Goal: Transaction & Acquisition: Download file/media

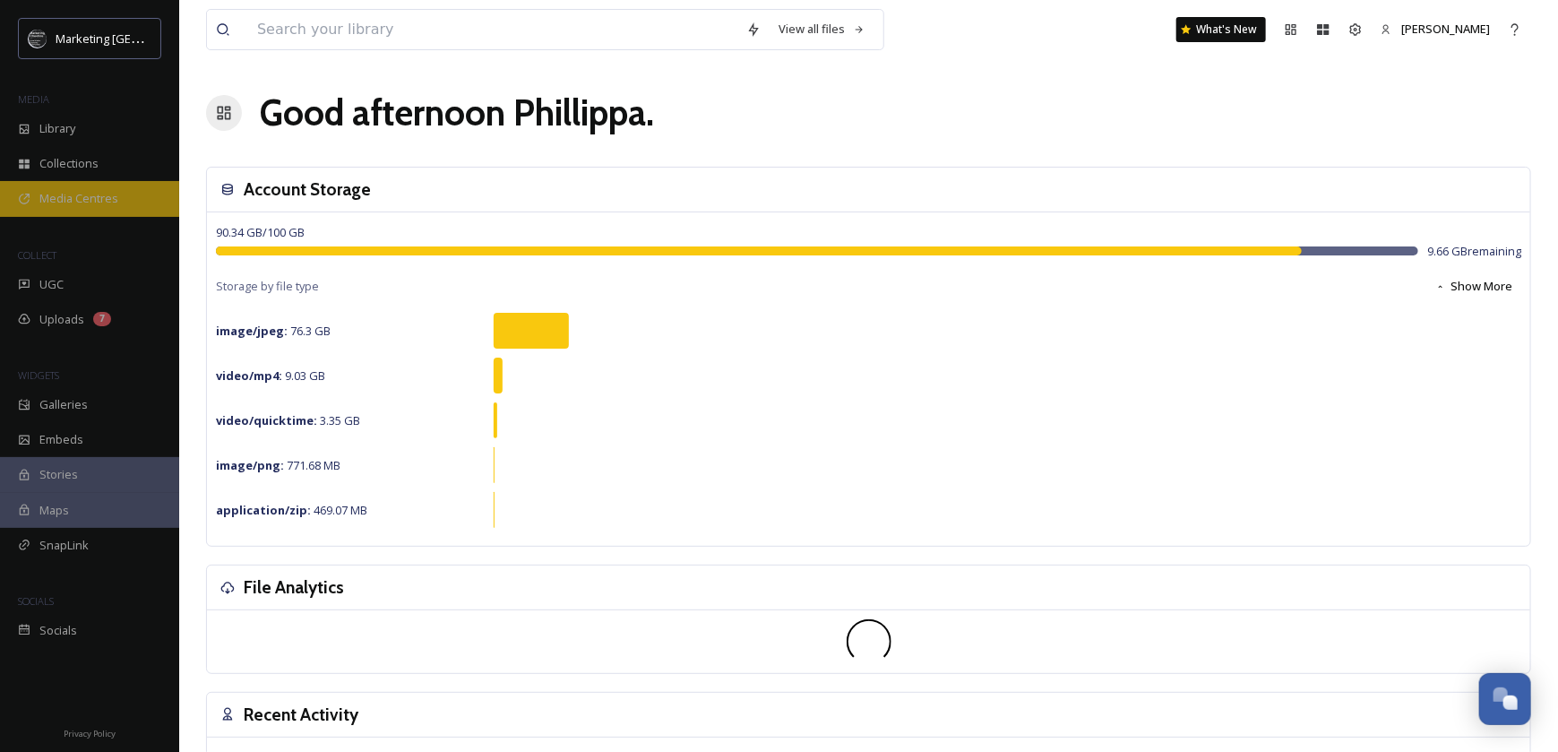
click at [56, 193] on span "Media Centres" at bounding box center [78, 198] width 79 height 17
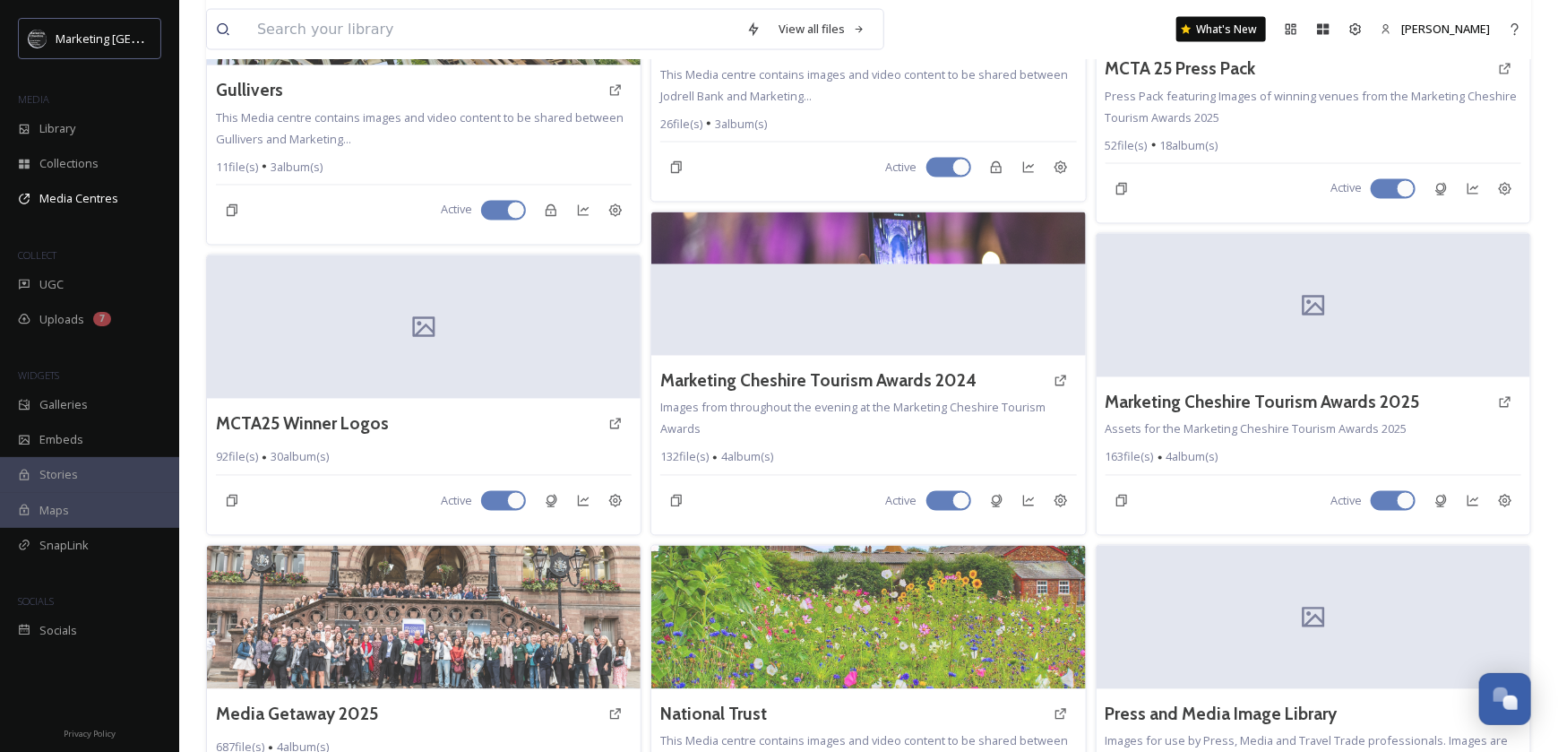
scroll to position [1827, 0]
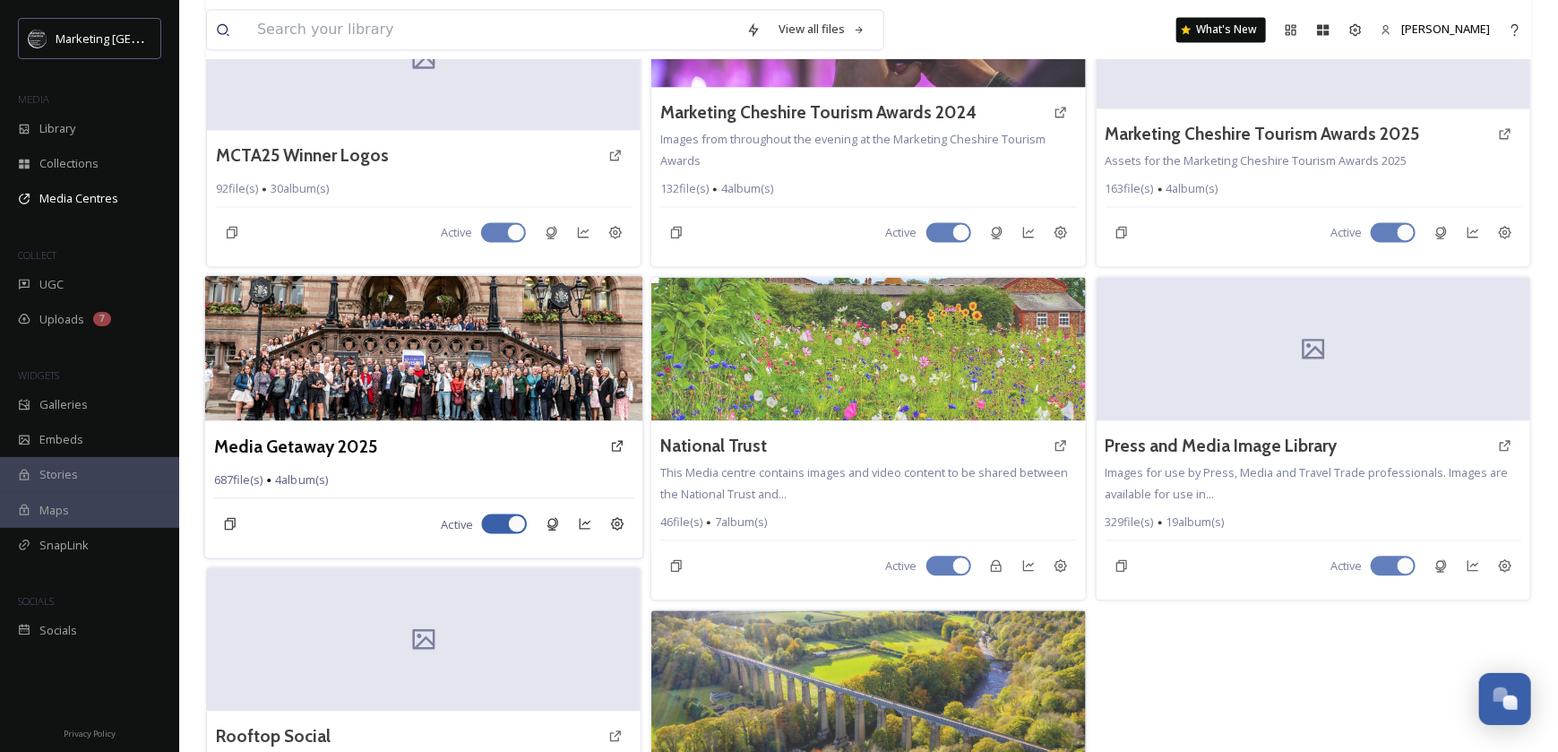
click at [357, 348] on img at bounding box center [424, 348] width 438 height 145
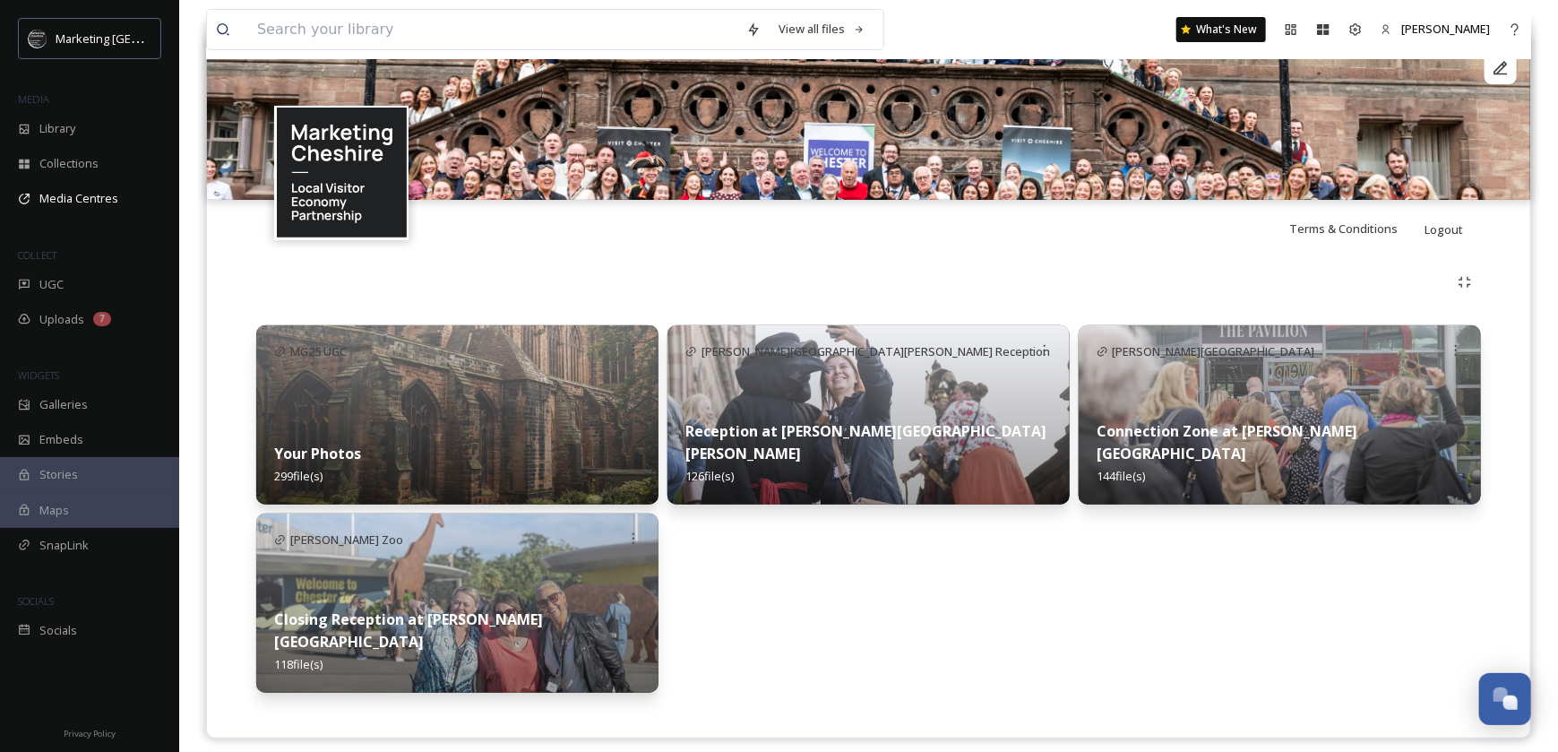
scroll to position [211, 0]
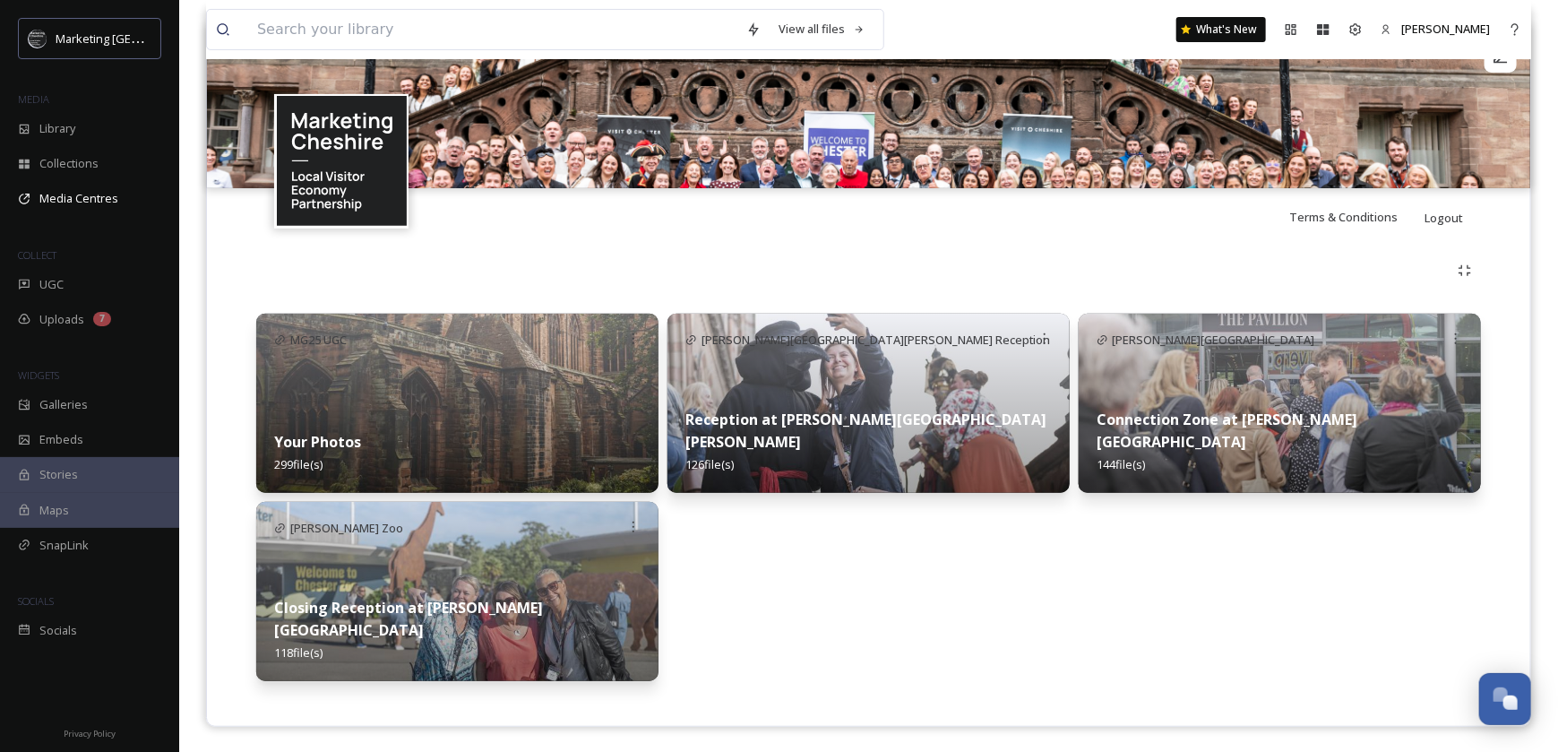
click at [1251, 405] on img at bounding box center [1280, 403] width 402 height 179
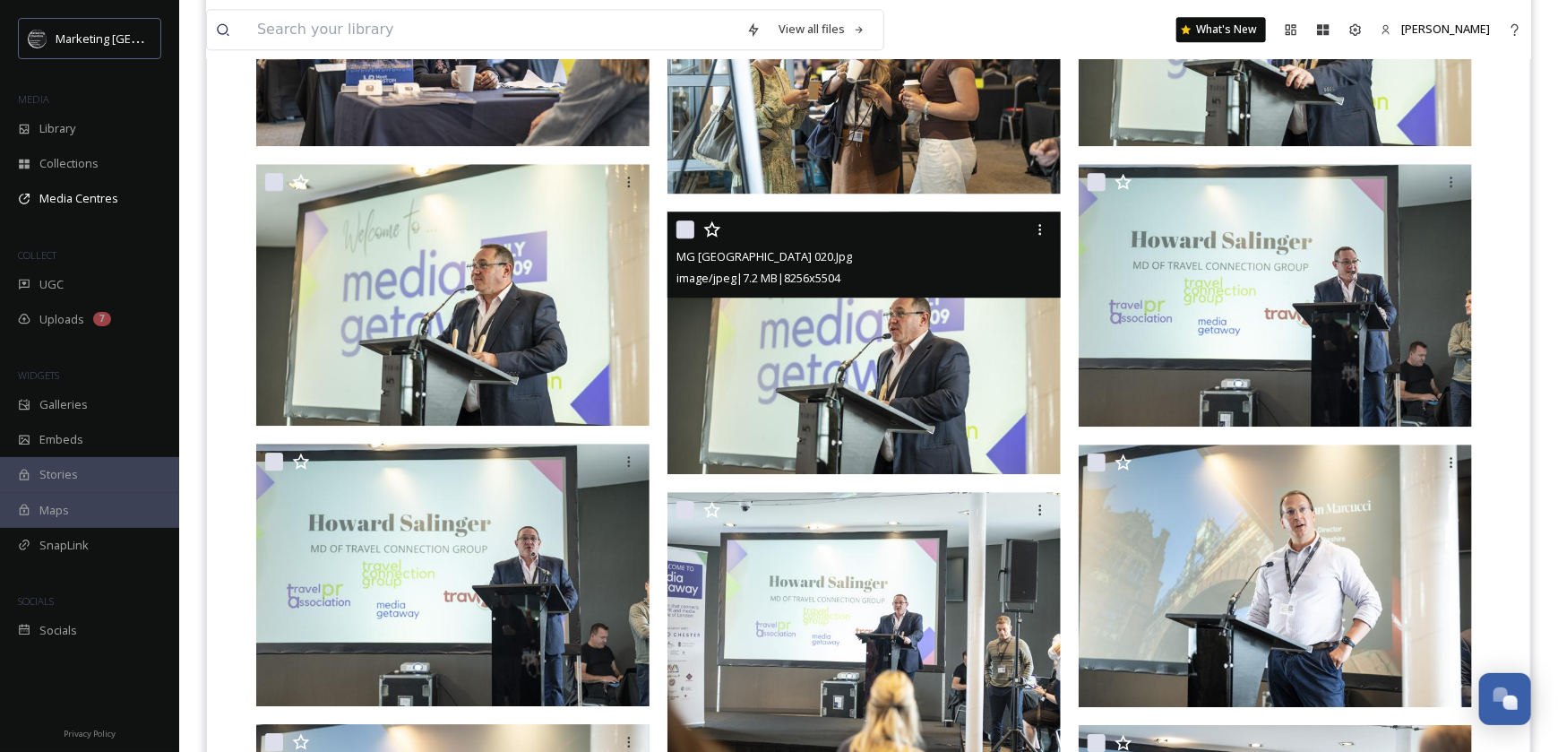
scroll to position [2509, 0]
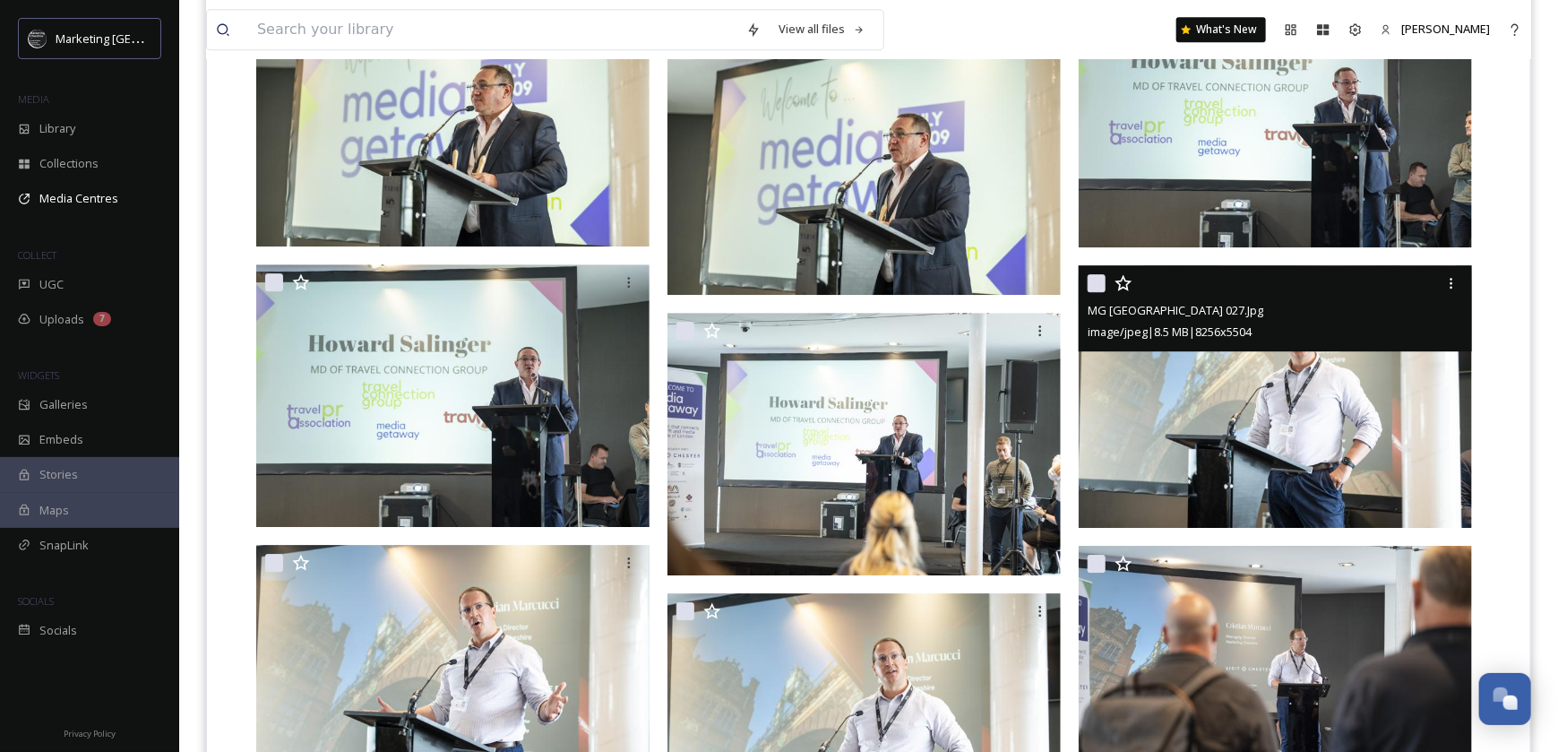
click at [1268, 399] on img at bounding box center [1275, 396] width 393 height 263
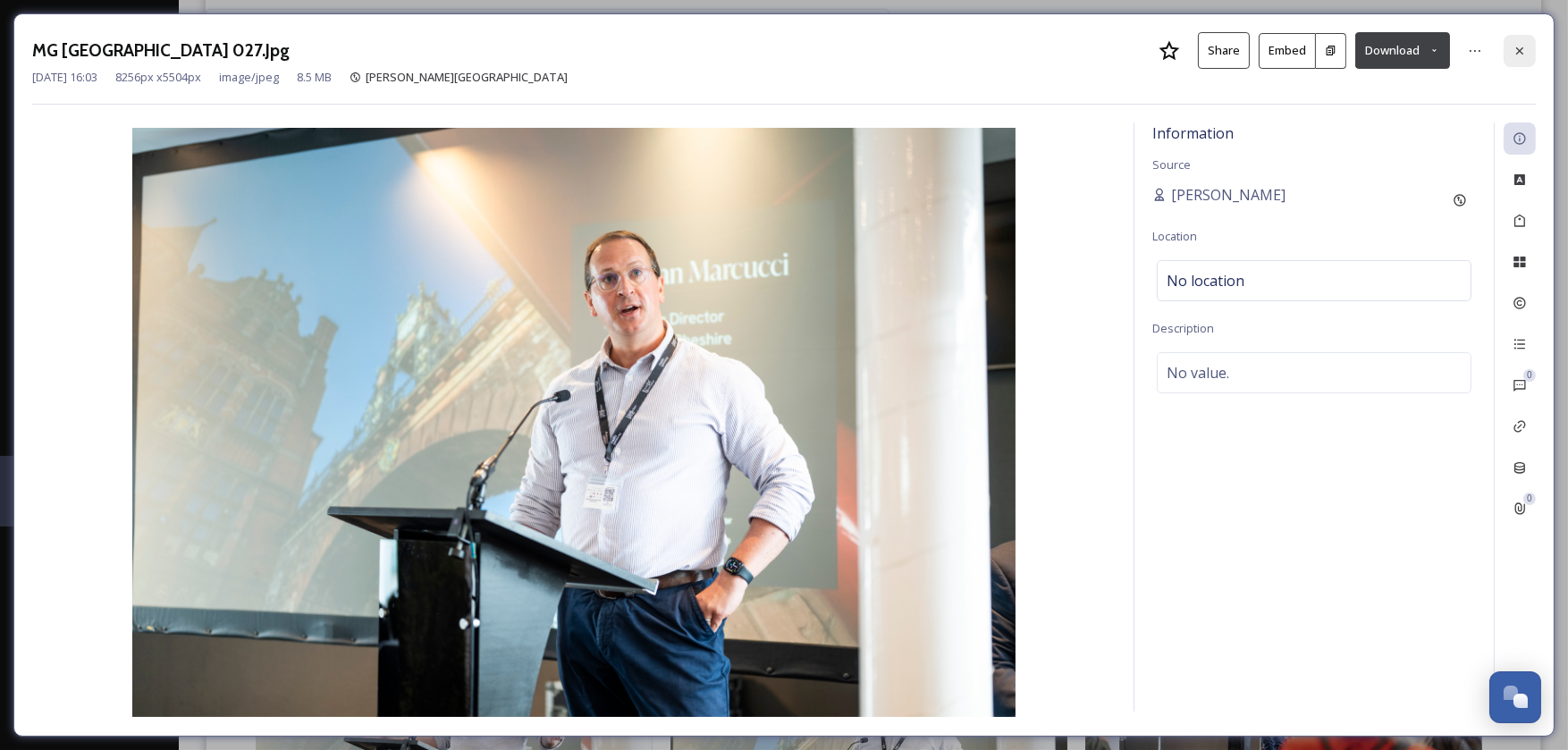
click at [1523, 48] on icon at bounding box center [1519, 51] width 14 height 14
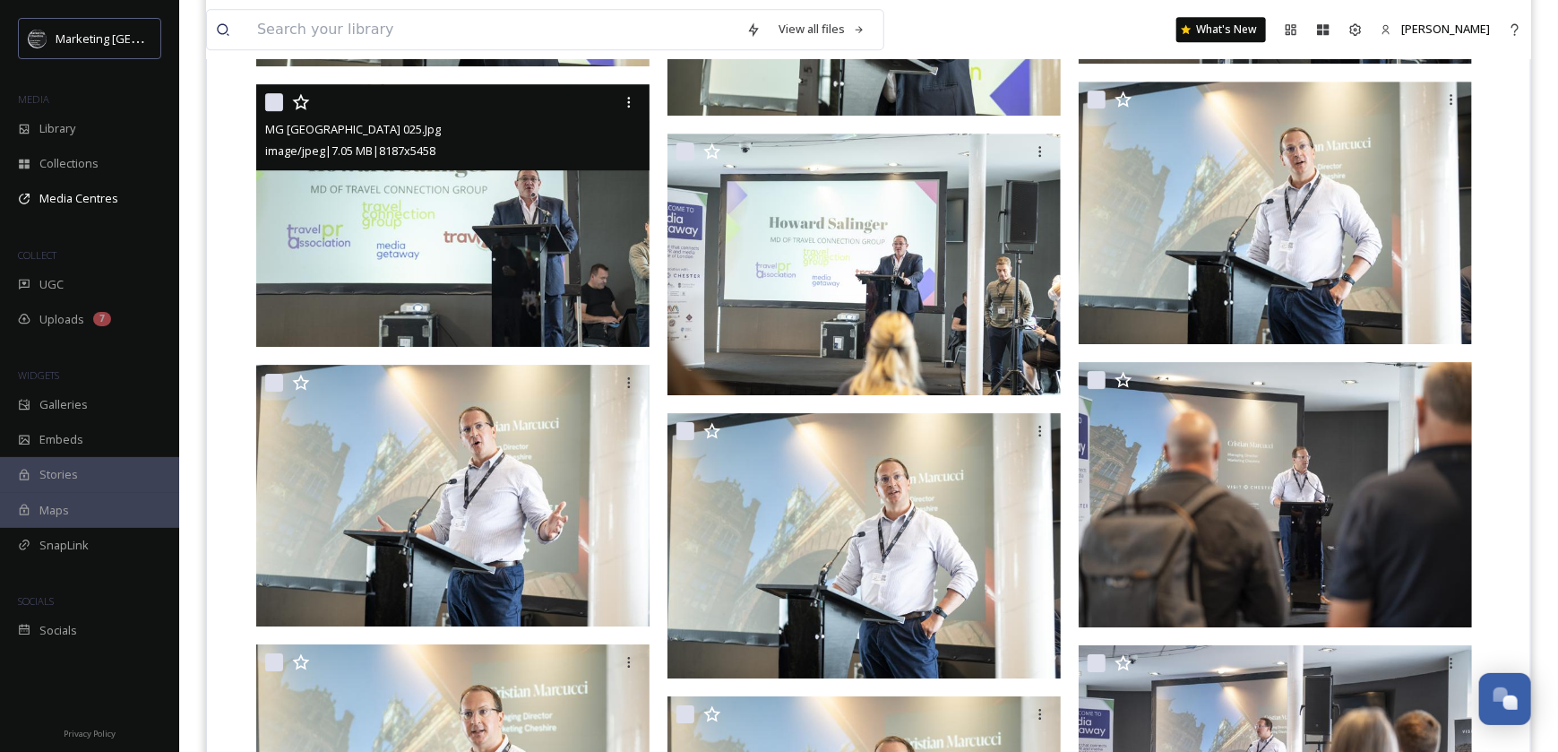
scroll to position [2778, 0]
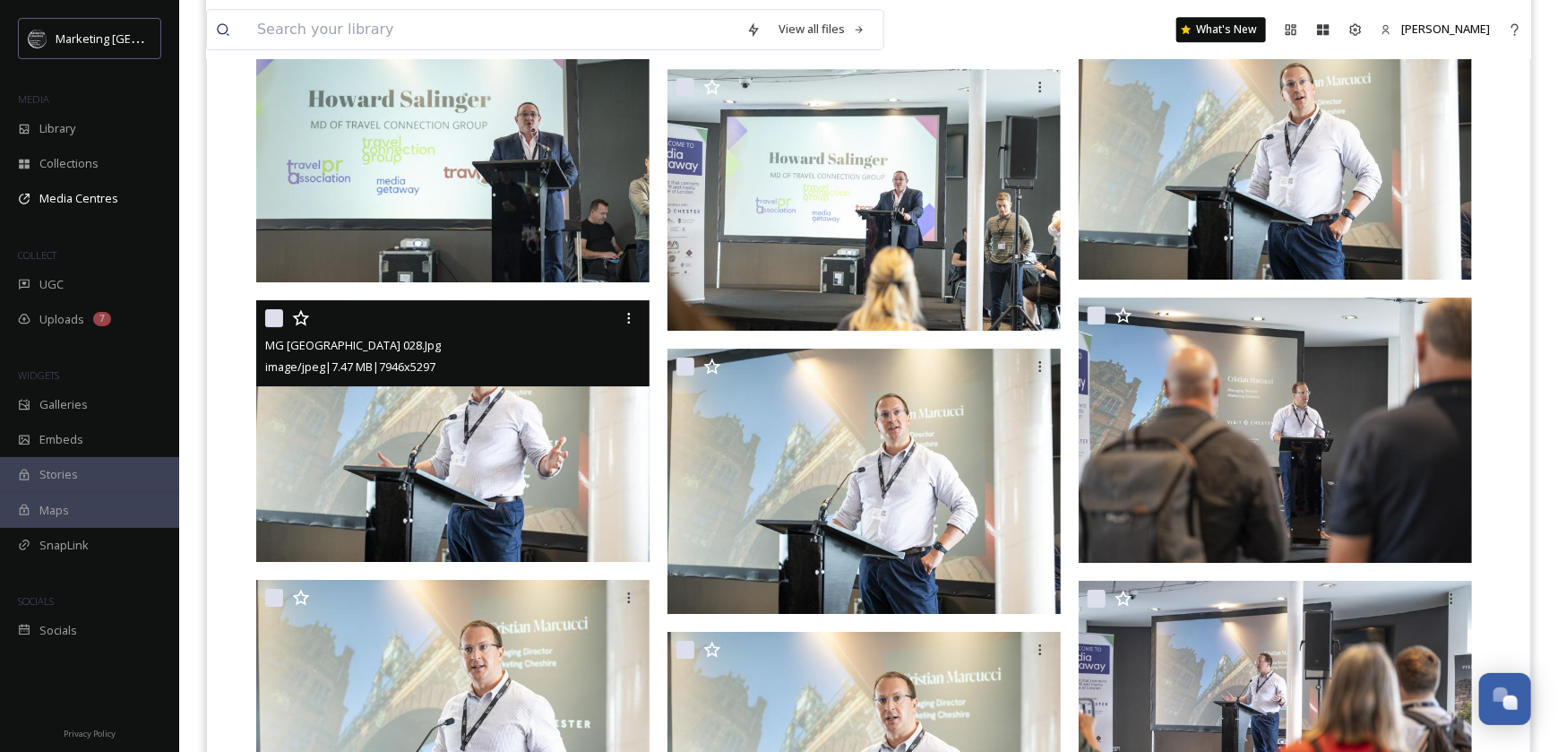
click at [497, 425] on img at bounding box center [452, 431] width 393 height 263
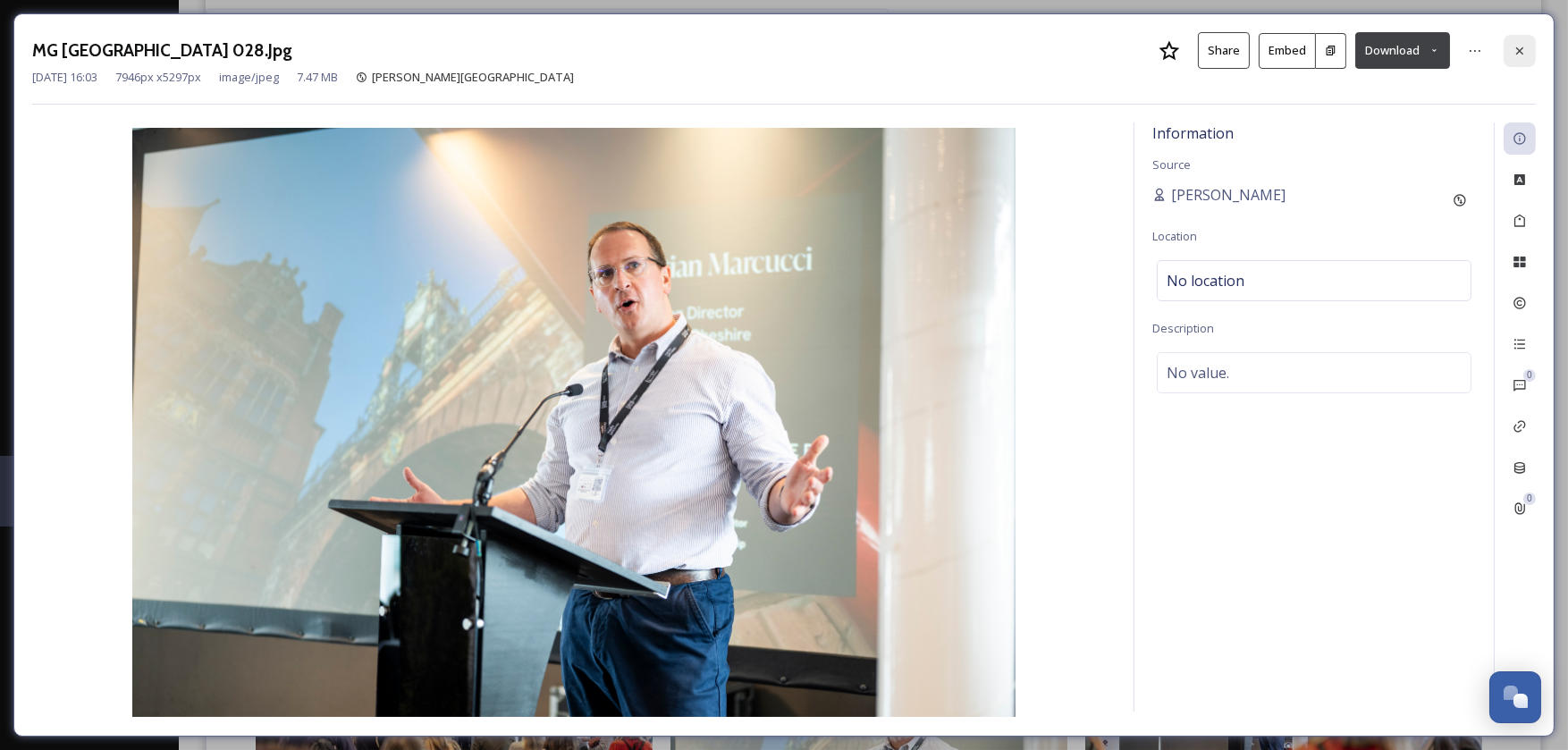
click at [1524, 48] on icon at bounding box center [1519, 51] width 14 height 14
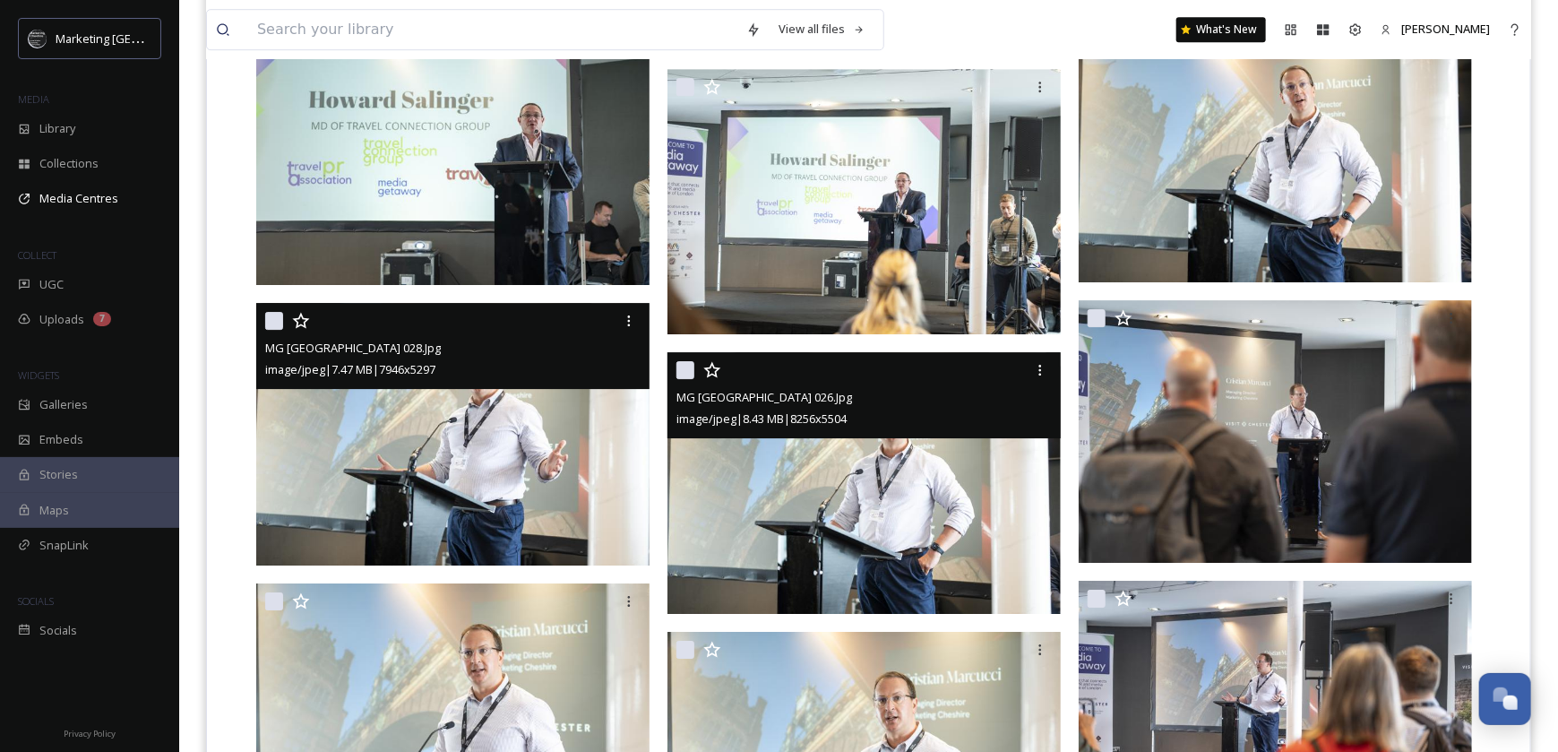
click at [929, 528] on img at bounding box center [864, 483] width 393 height 263
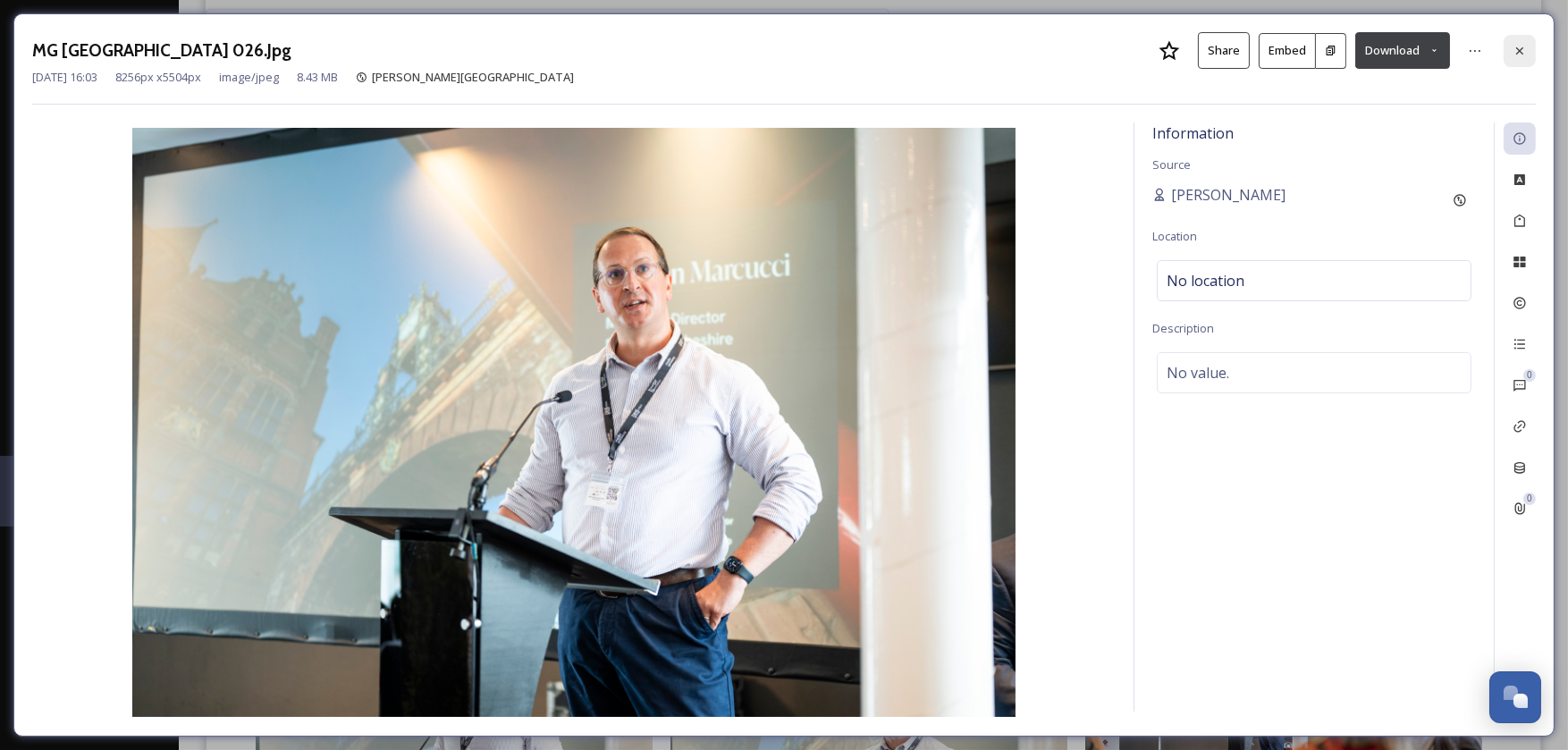
click at [1518, 47] on icon at bounding box center [1519, 51] width 14 height 14
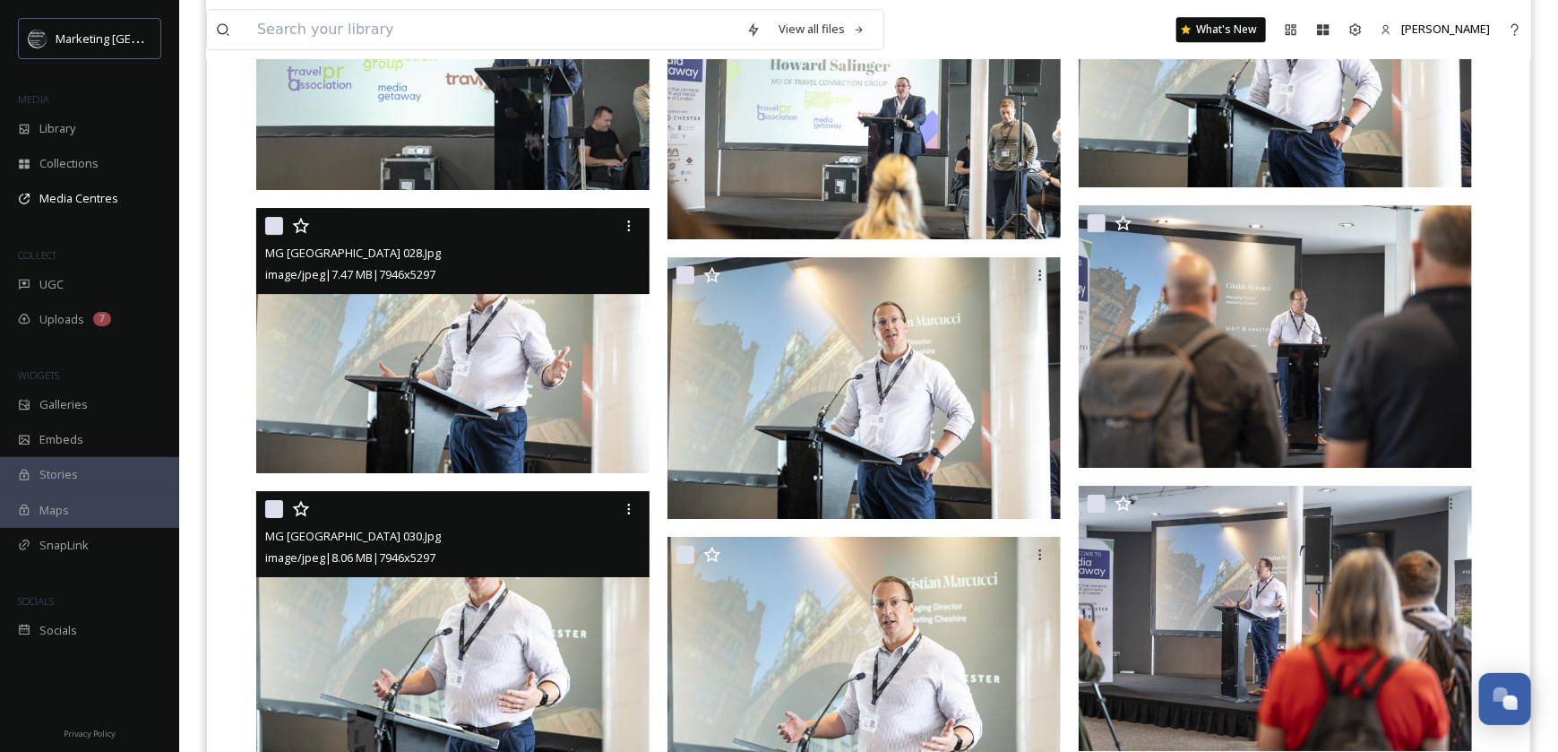
scroll to position [2957, 0]
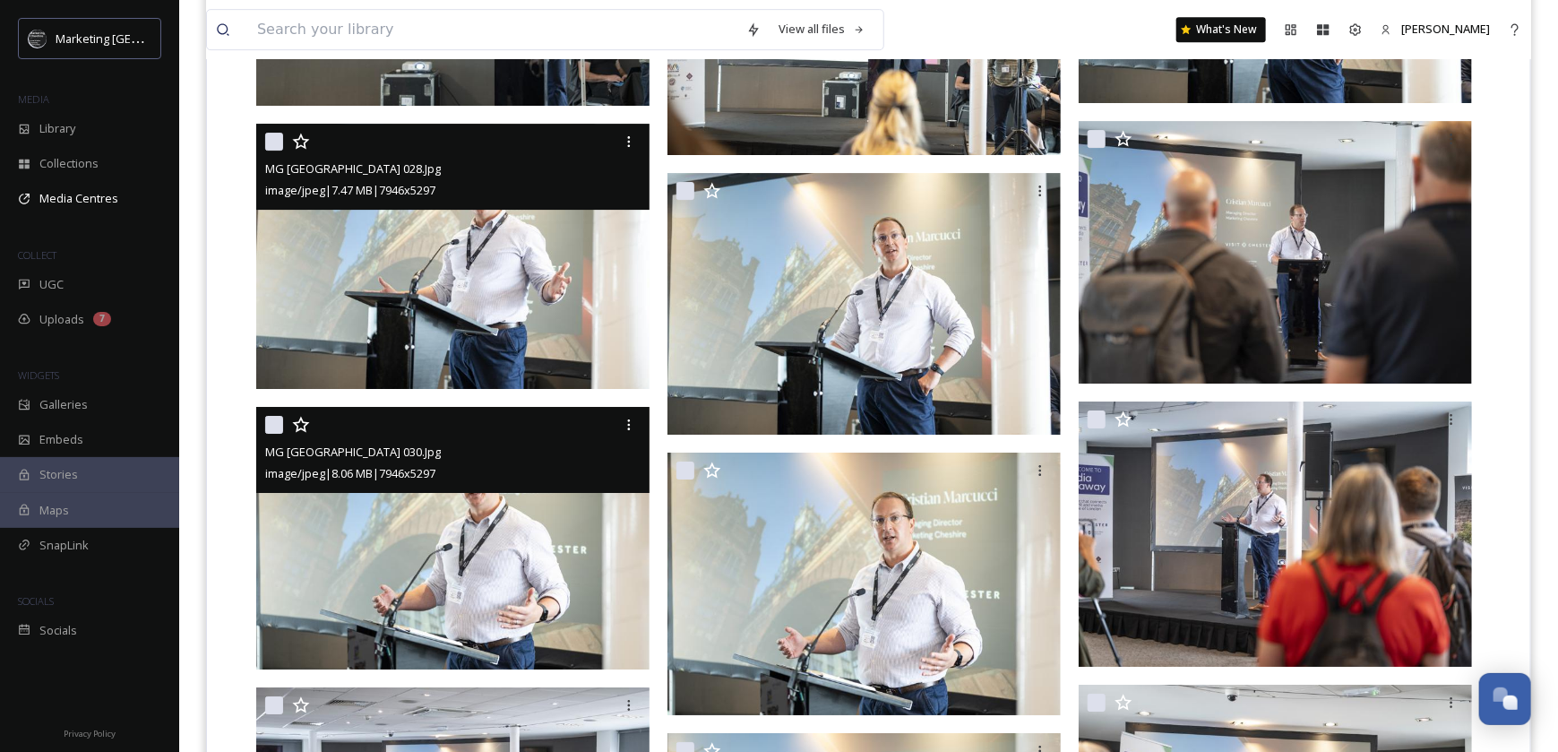
click at [491, 567] on img at bounding box center [452, 538] width 393 height 263
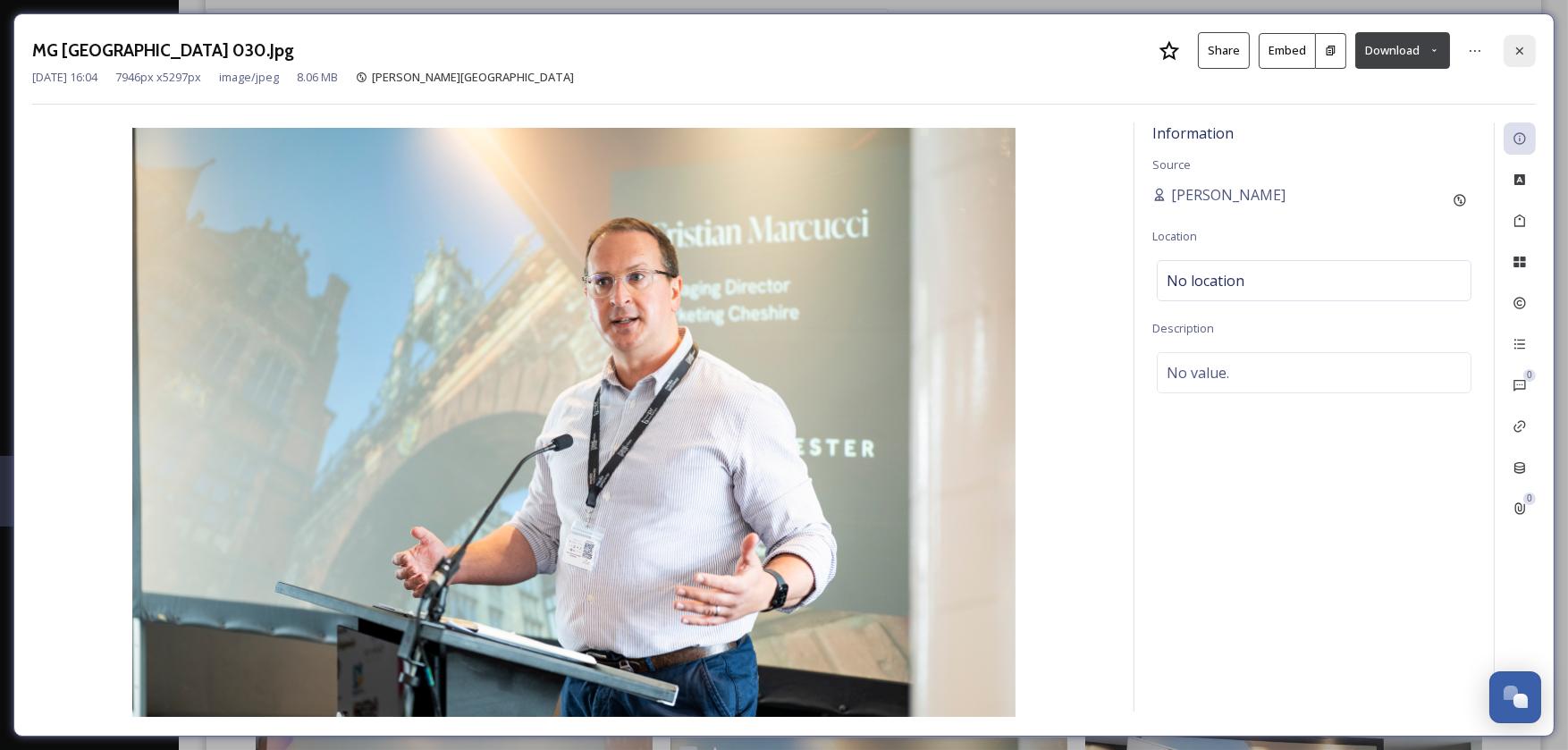
click at [1521, 49] on icon at bounding box center [1519, 51] width 14 height 14
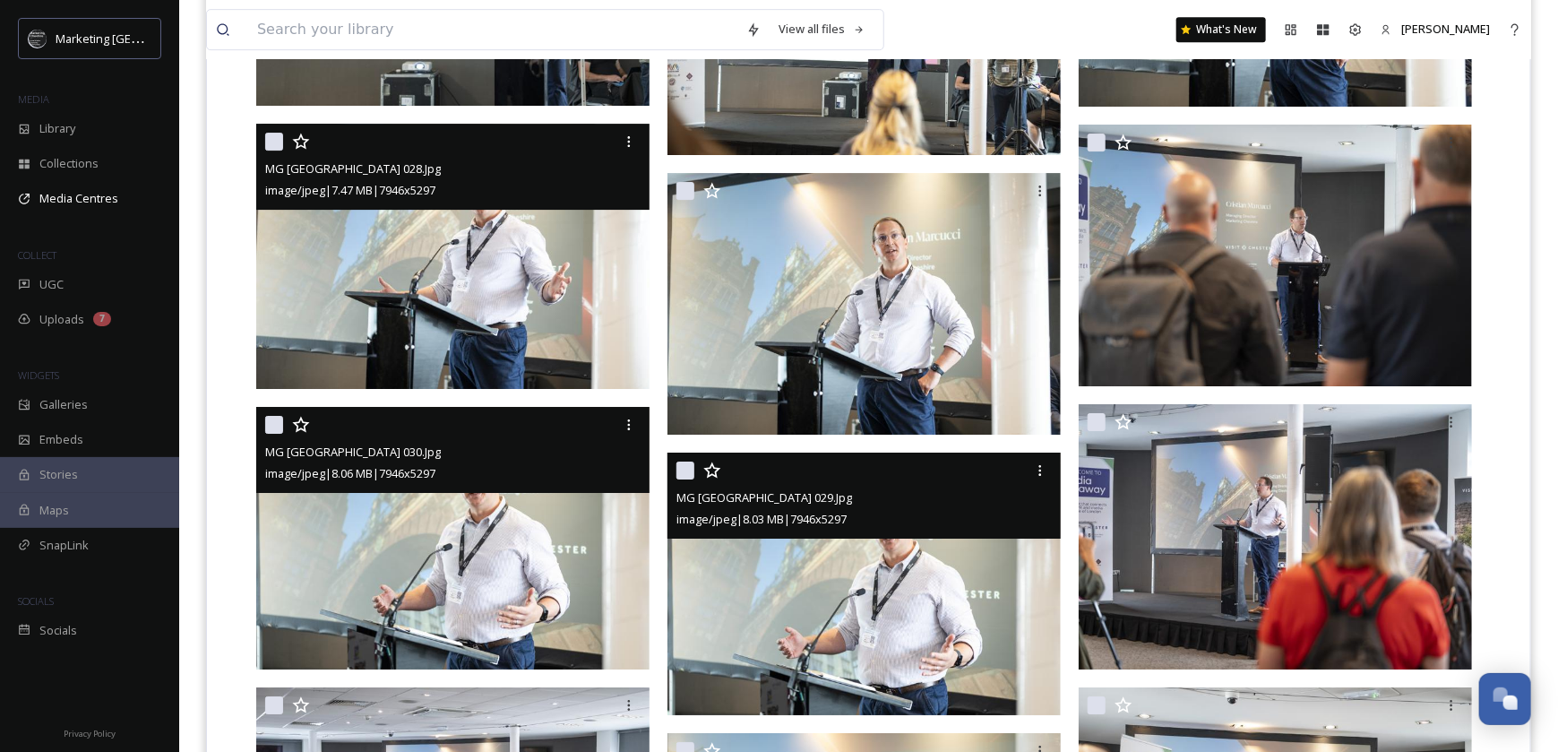
click at [890, 583] on img at bounding box center [864, 584] width 393 height 263
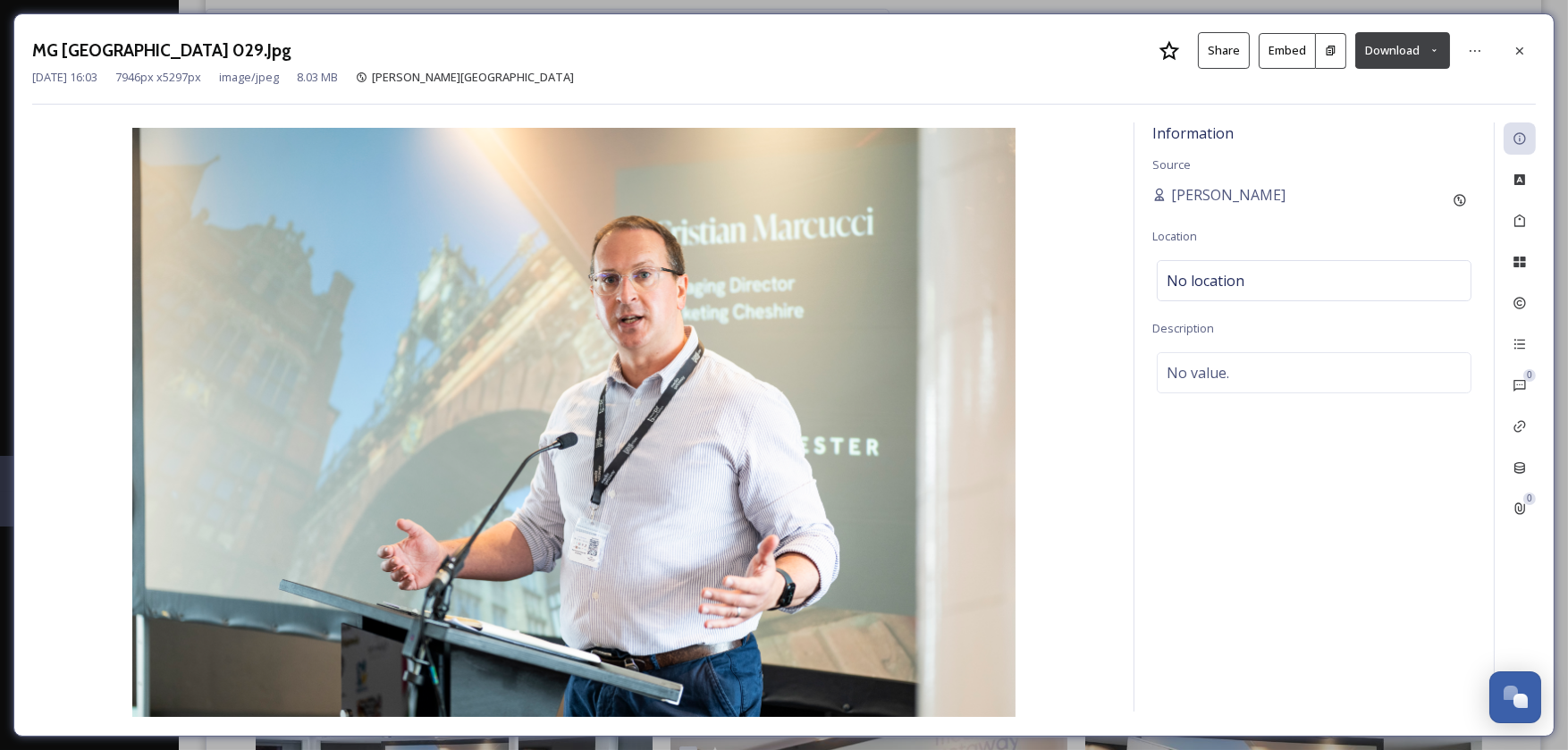
drag, startPoint x: 1516, startPoint y: 47, endPoint x: 1495, endPoint y: 83, distance: 41.7
click at [1518, 47] on icon at bounding box center [1519, 51] width 14 height 14
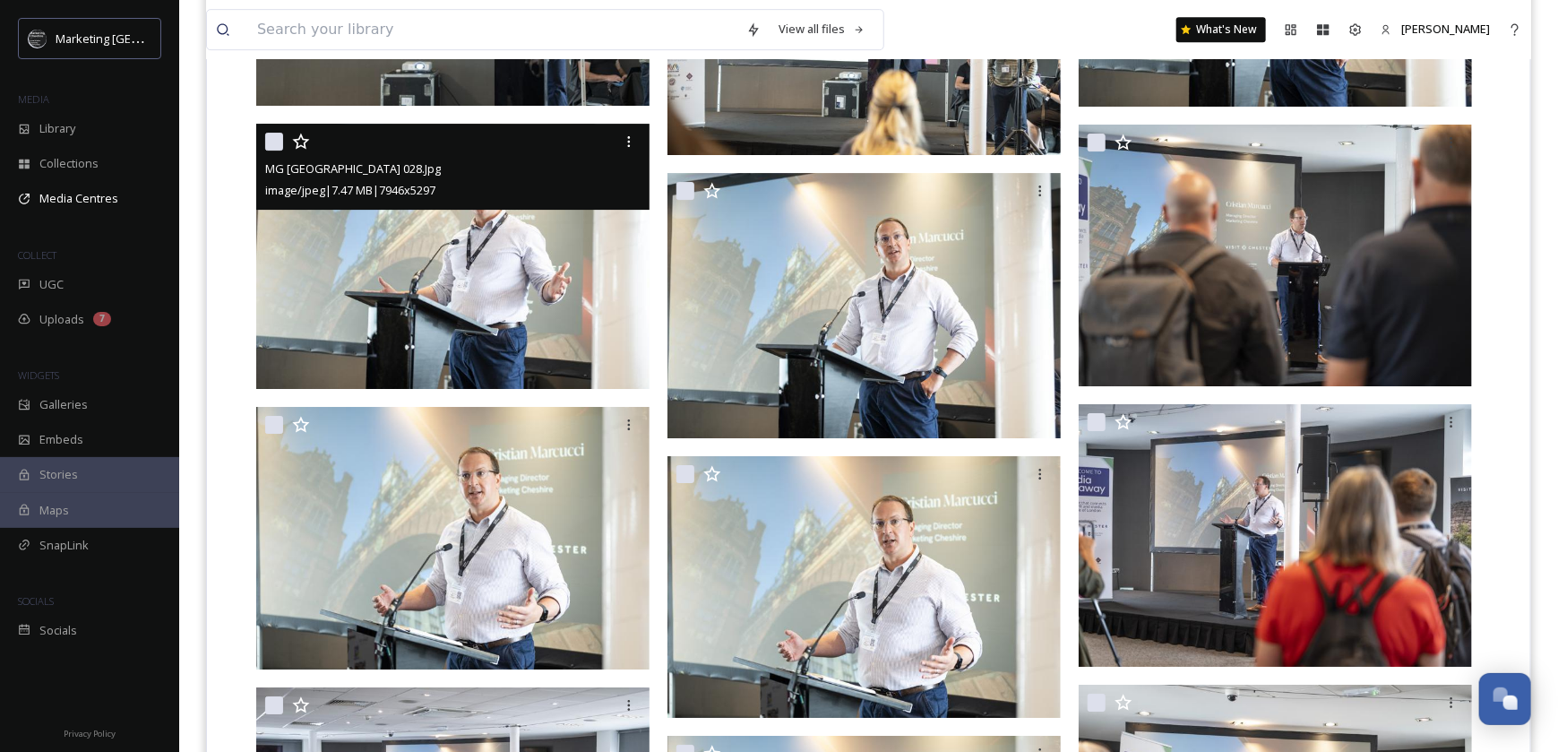
click at [472, 265] on img at bounding box center [455, 256] width 398 height 265
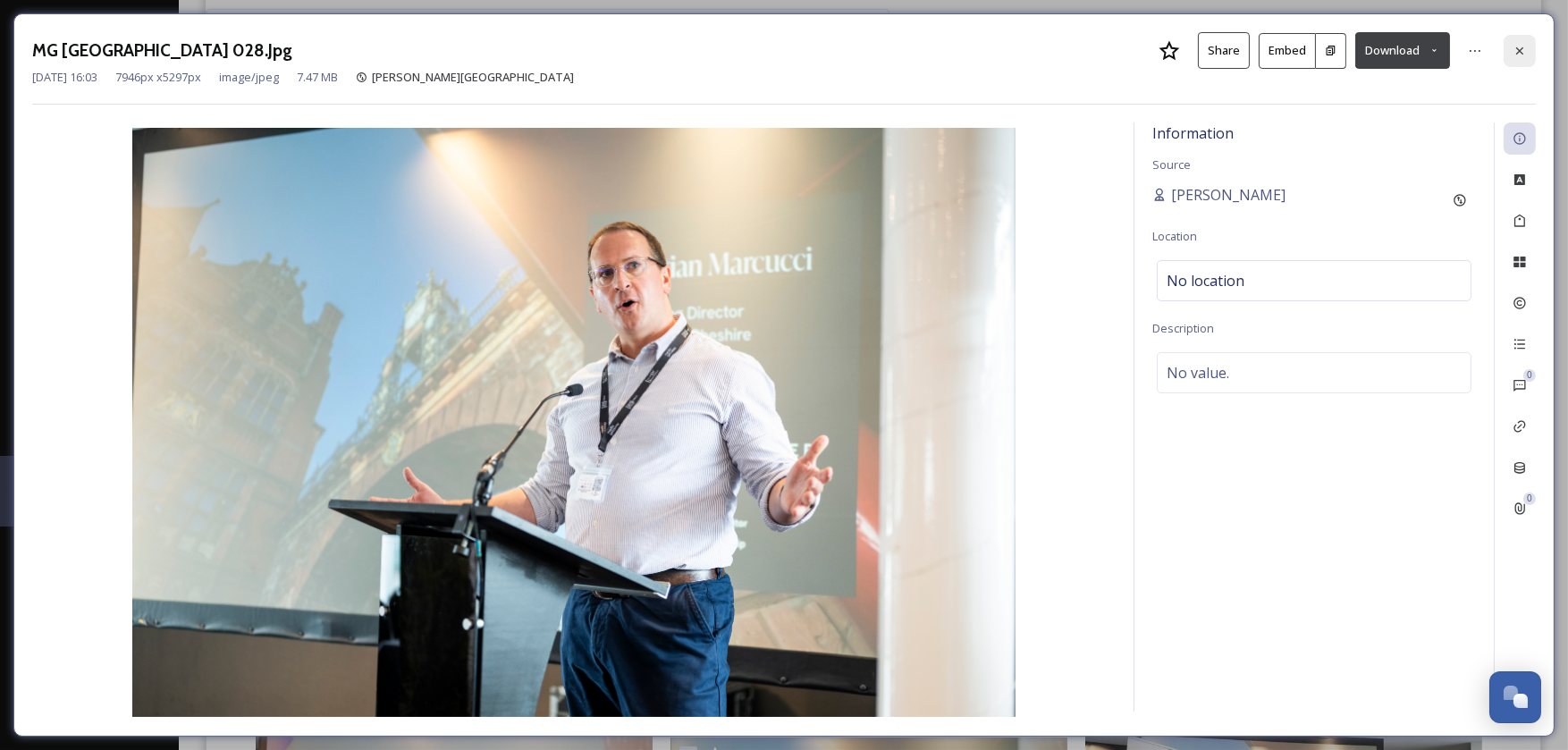
click at [1522, 52] on icon at bounding box center [1519, 51] width 14 height 14
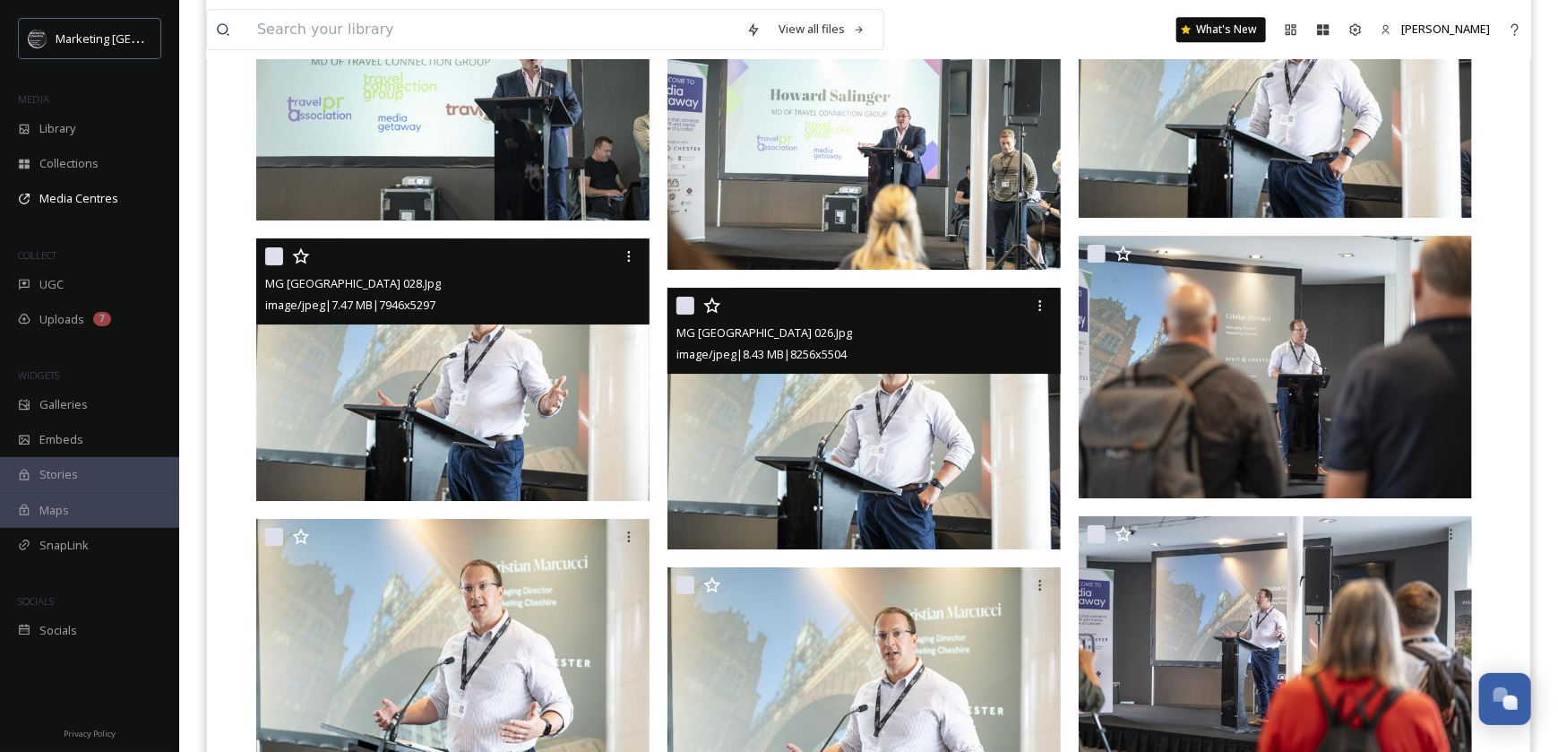
scroll to position [2599, 0]
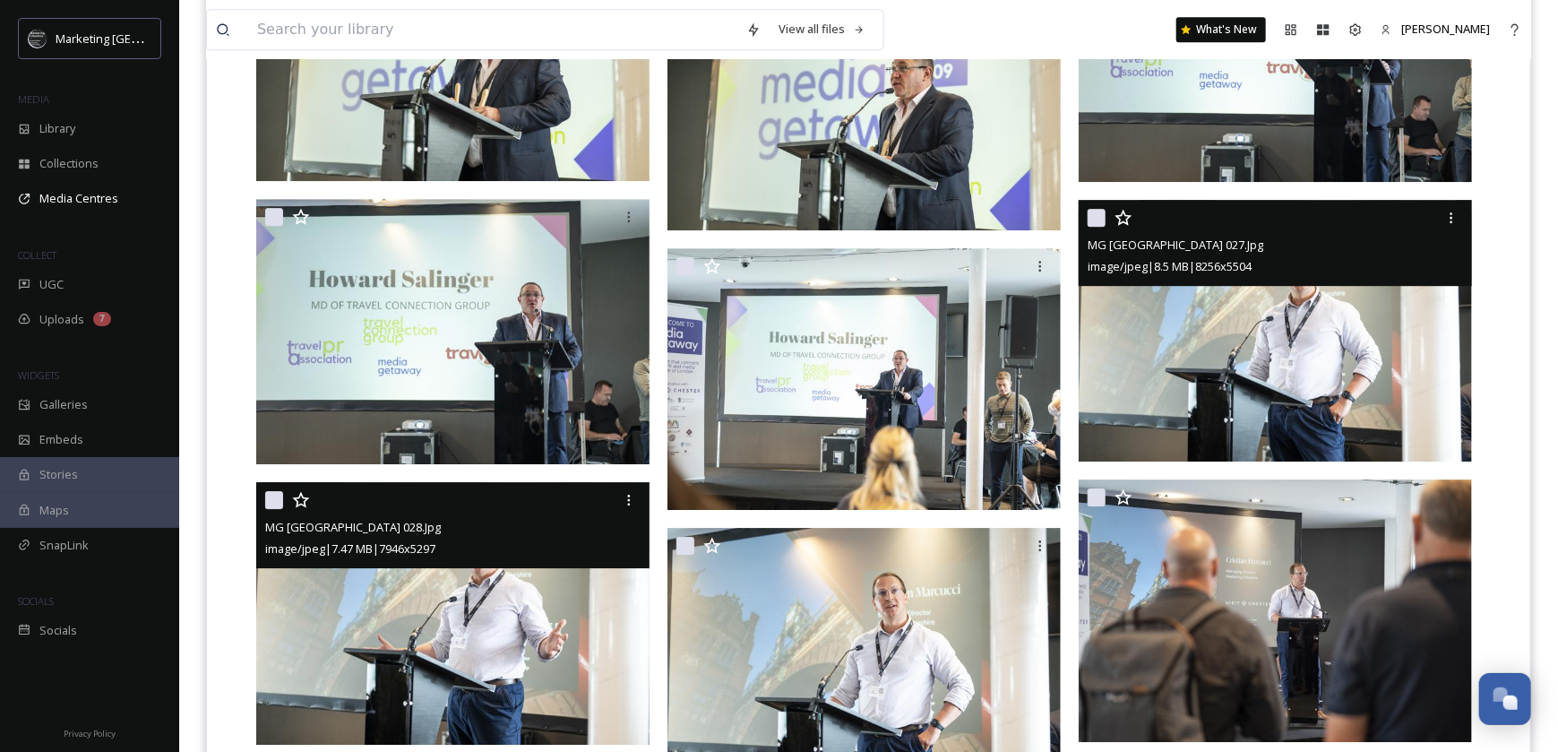
click at [1382, 367] on img at bounding box center [1275, 330] width 393 height 263
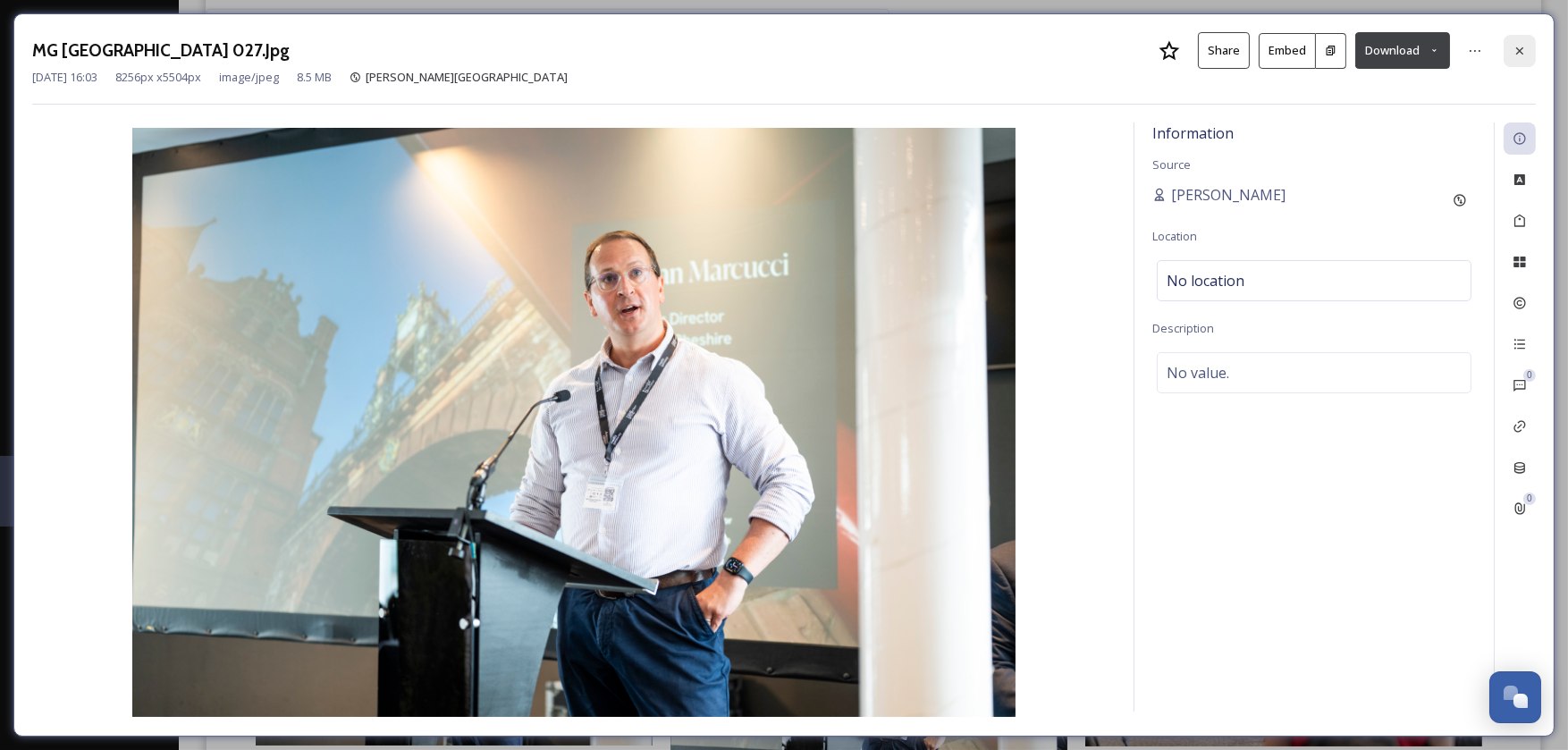
click at [1525, 49] on icon at bounding box center [1519, 51] width 14 height 14
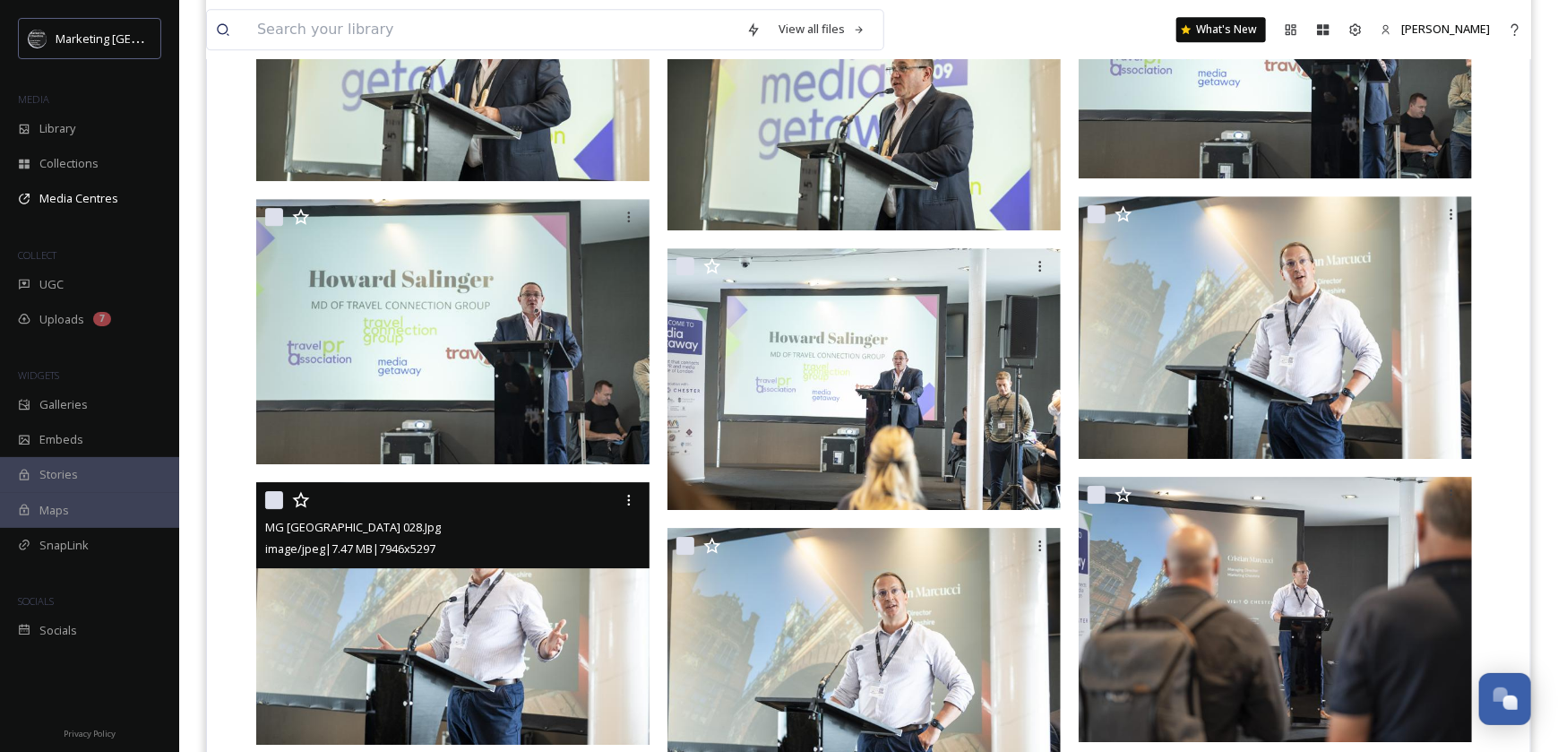
click at [474, 583] on img at bounding box center [452, 613] width 393 height 263
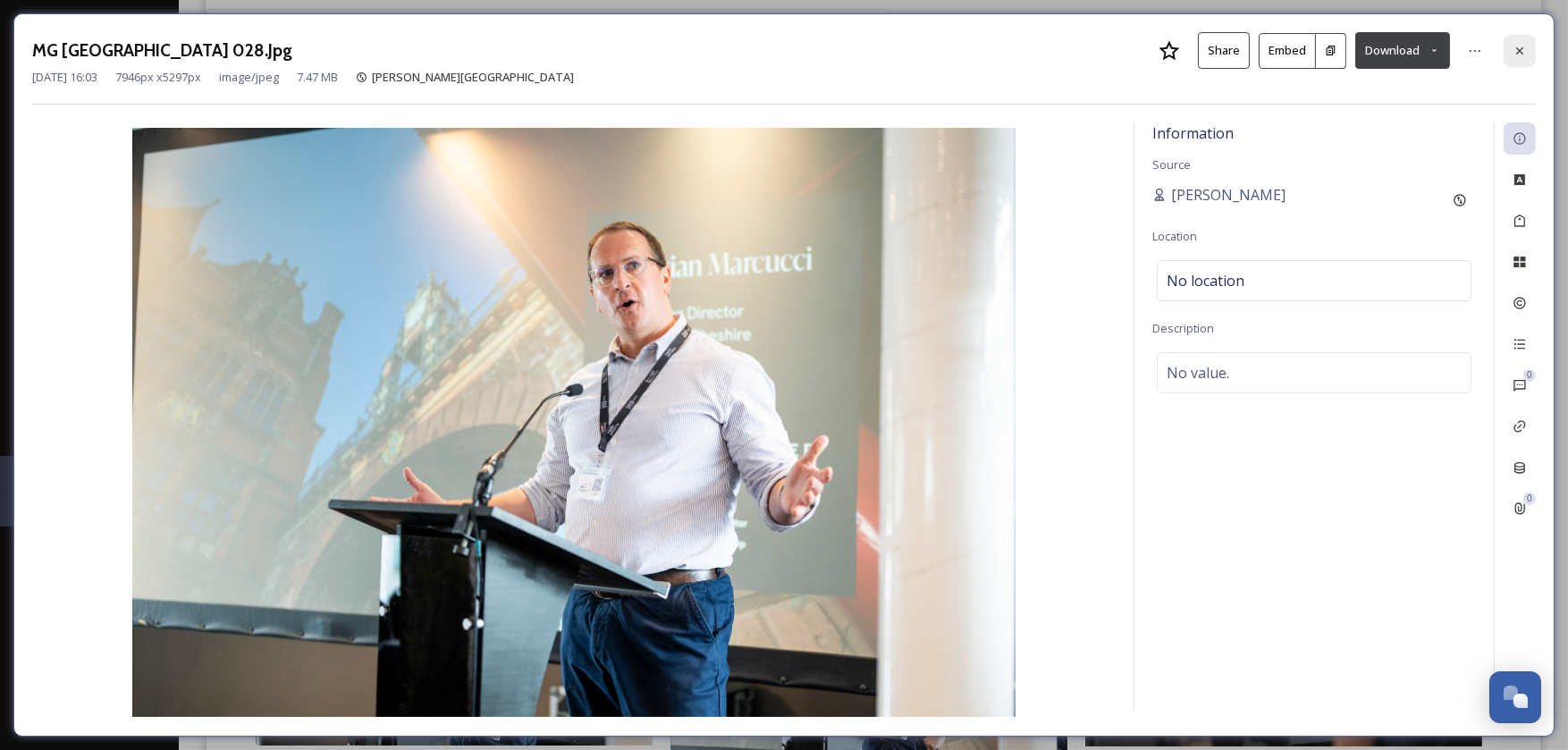
click at [1520, 40] on div at bounding box center [1519, 51] width 32 height 32
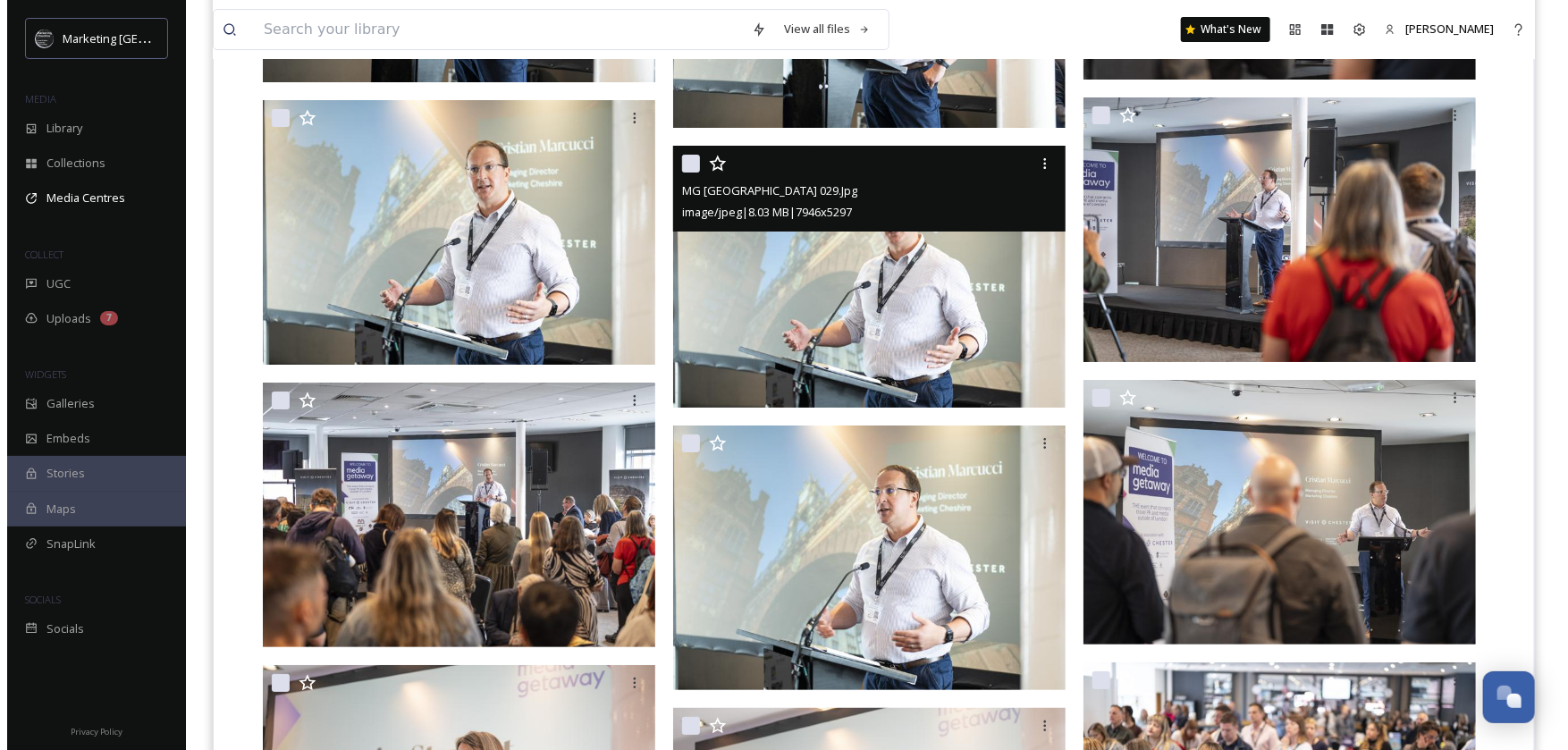
scroll to position [3486, 0]
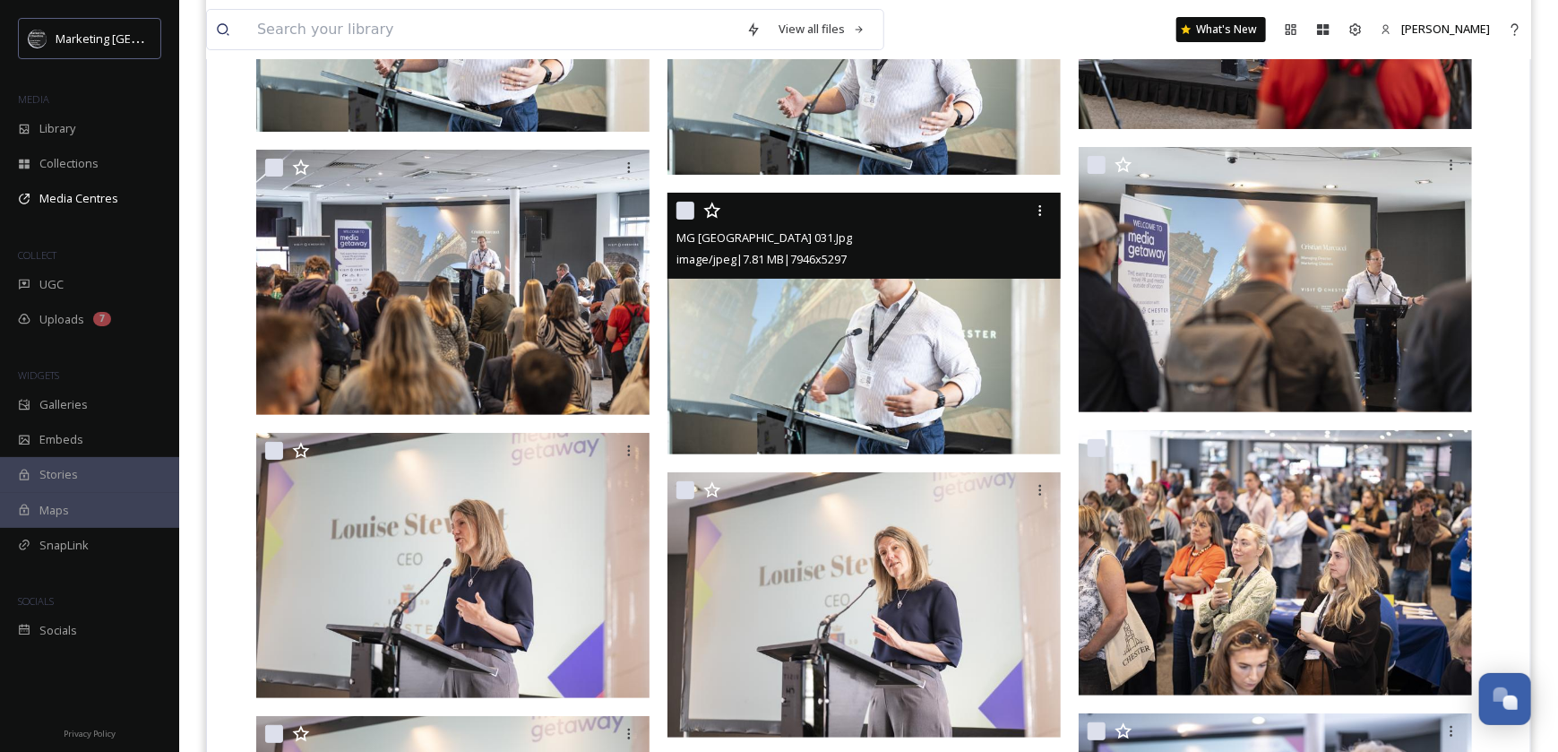
click at [927, 352] on img at bounding box center [864, 323] width 393 height 263
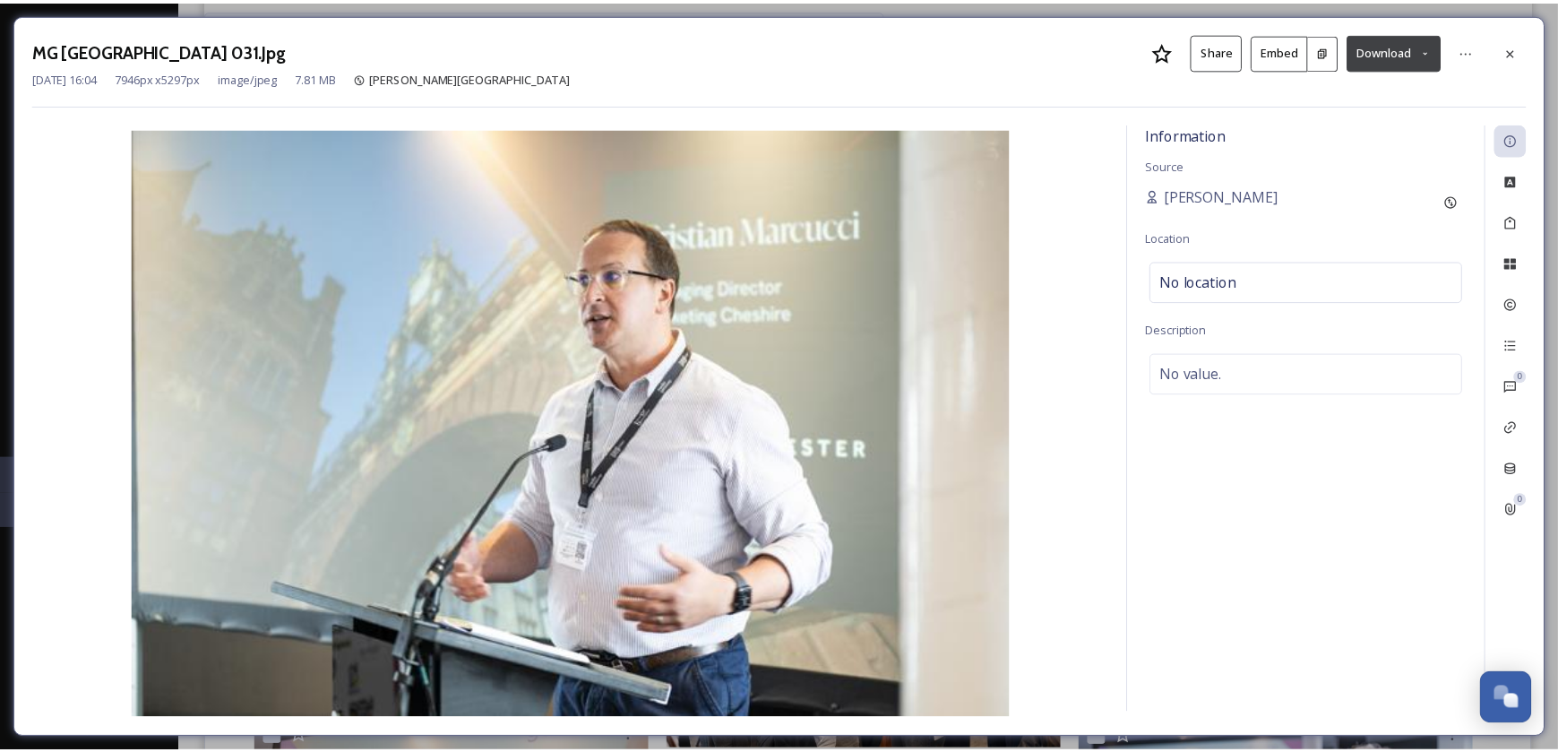
scroll to position [3498, 0]
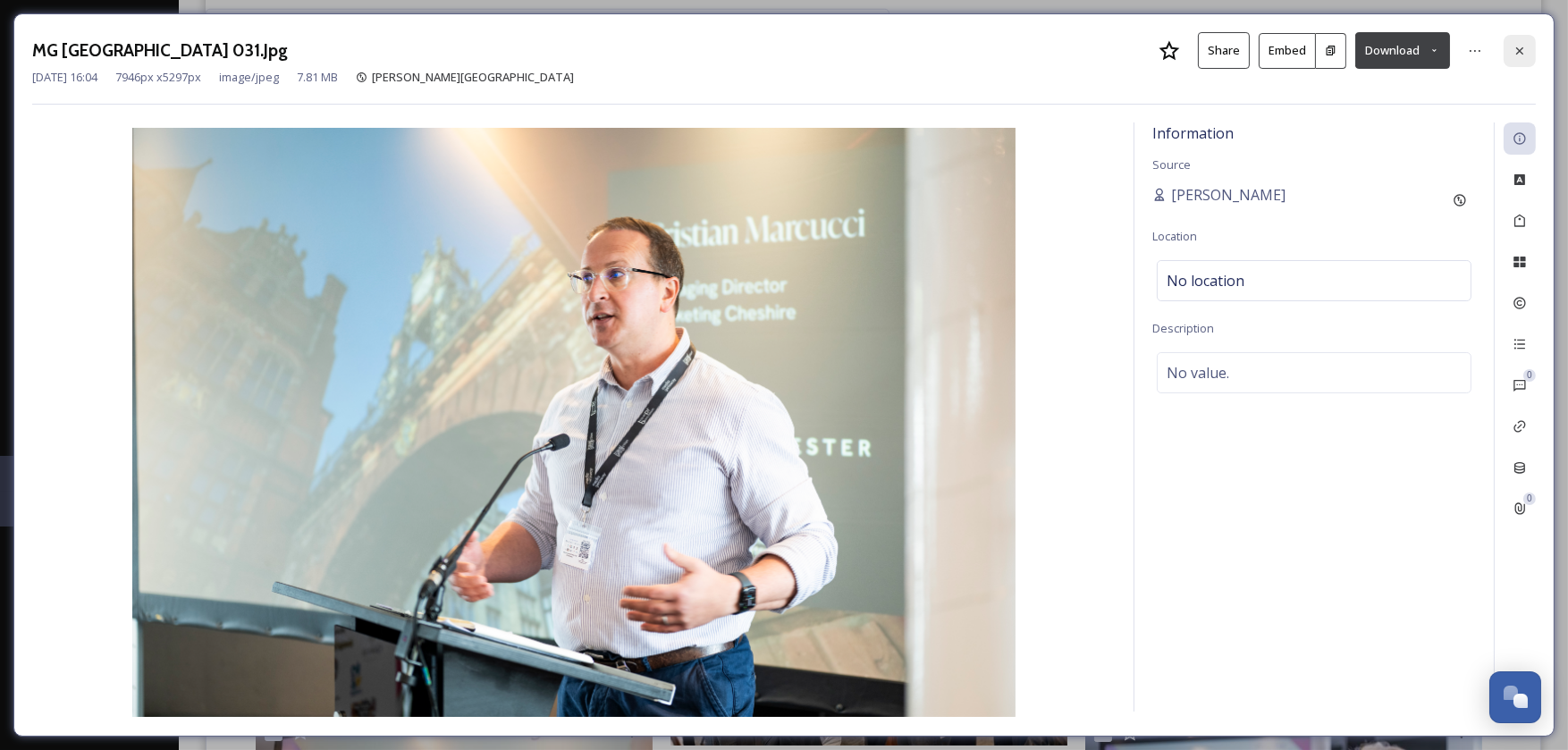
click at [1514, 50] on icon at bounding box center [1519, 51] width 14 height 14
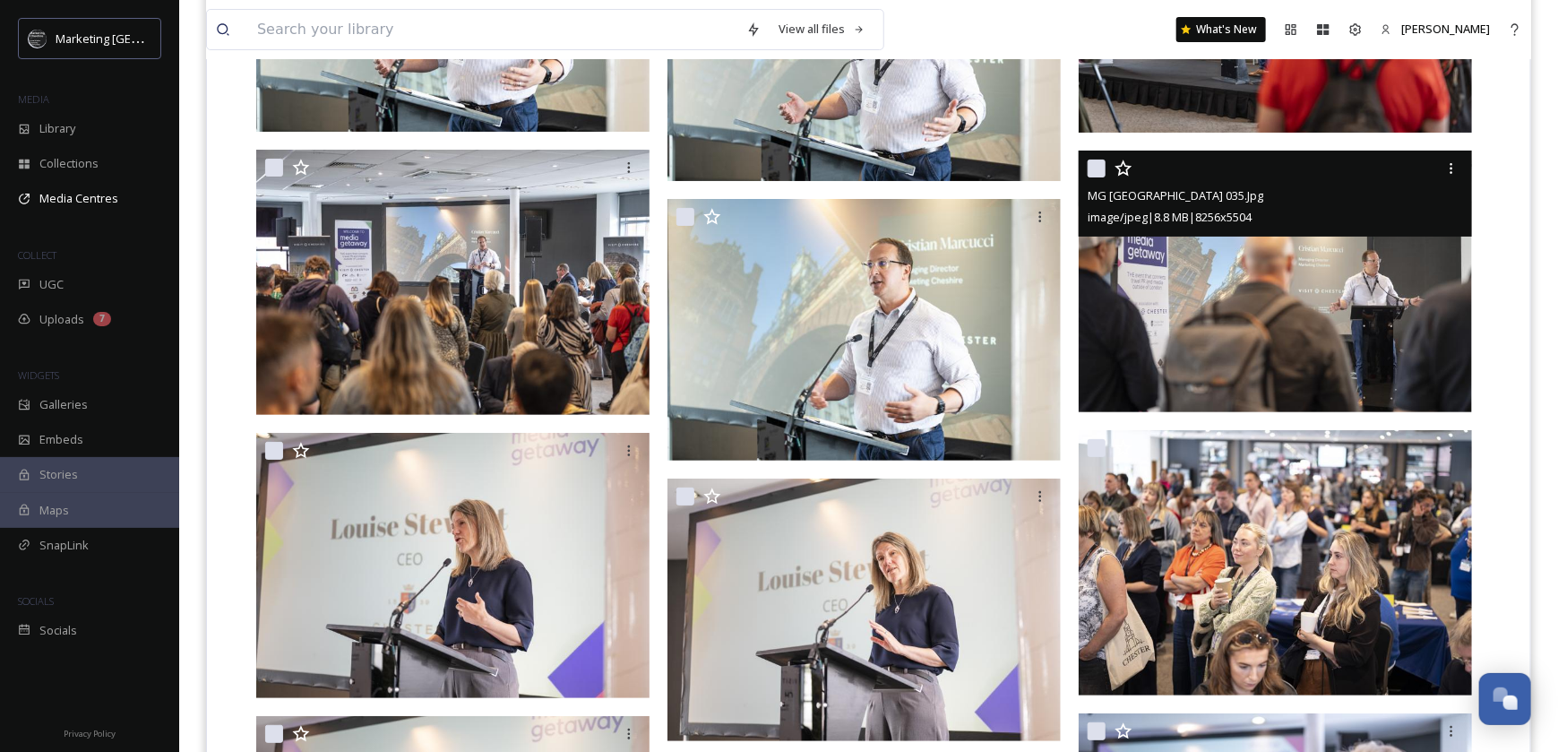
click at [1359, 312] on img at bounding box center [1275, 281] width 393 height 263
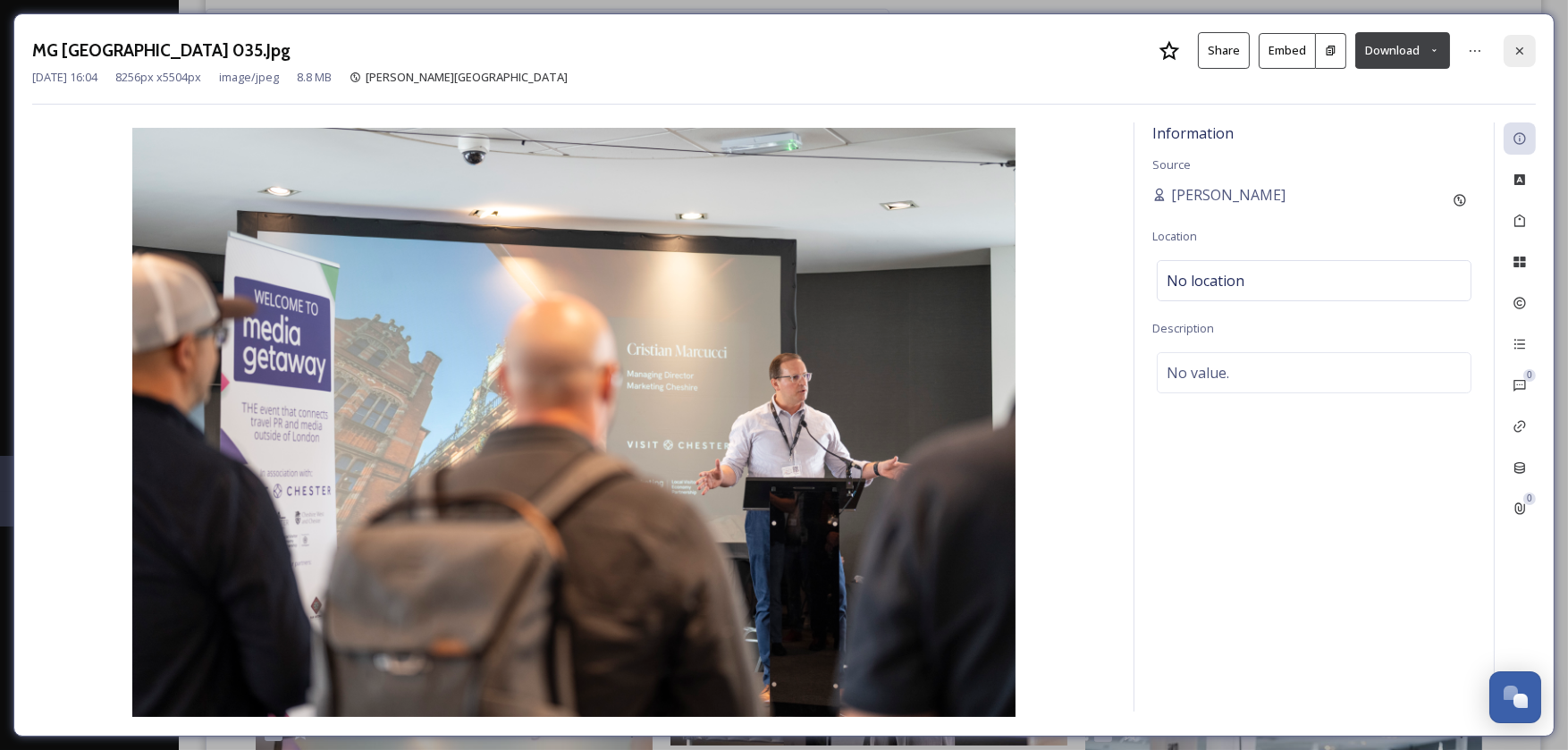
click at [1521, 48] on icon at bounding box center [1519, 50] width 7 height 7
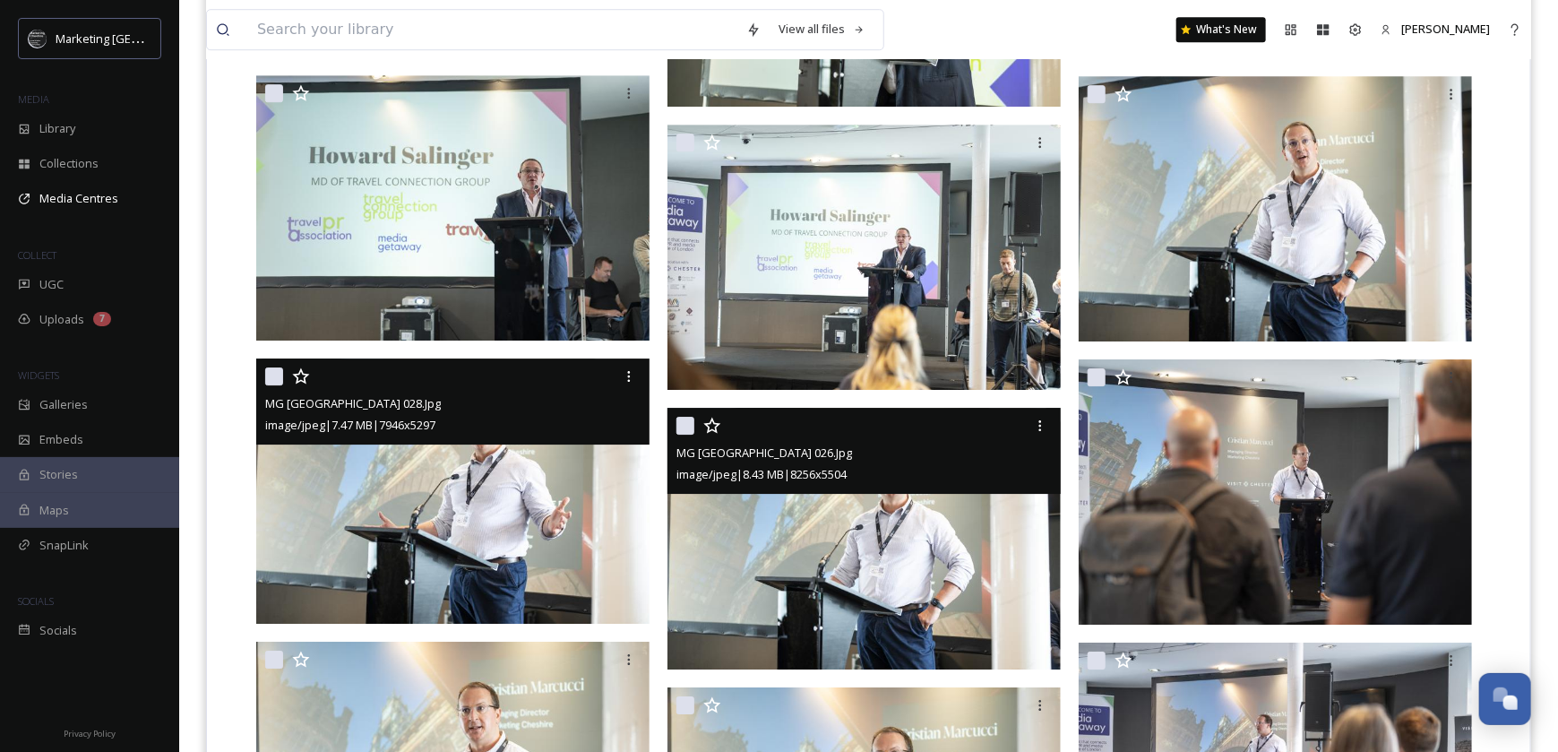
scroll to position [2691, 0]
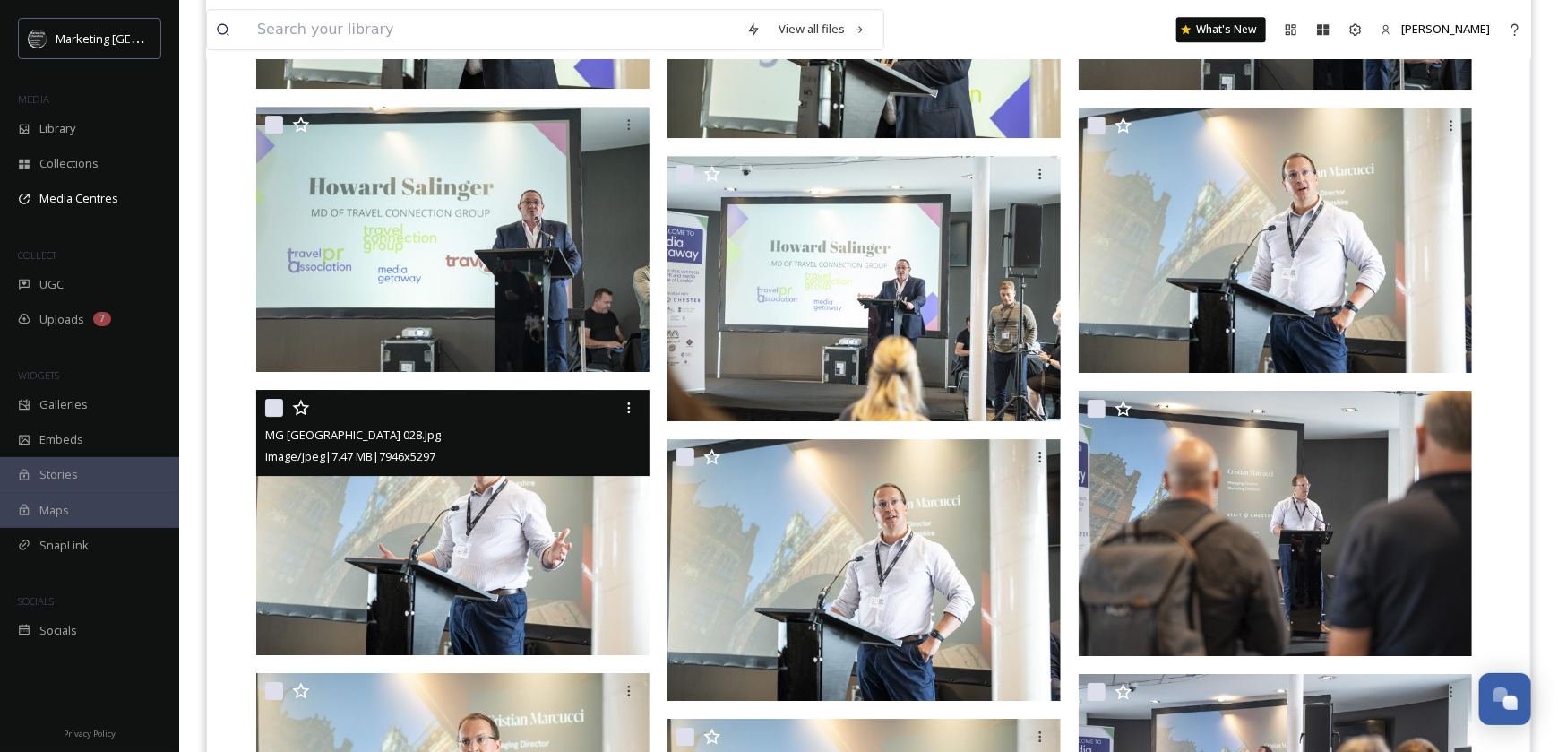
click at [514, 531] on img at bounding box center [455, 522] width 398 height 265
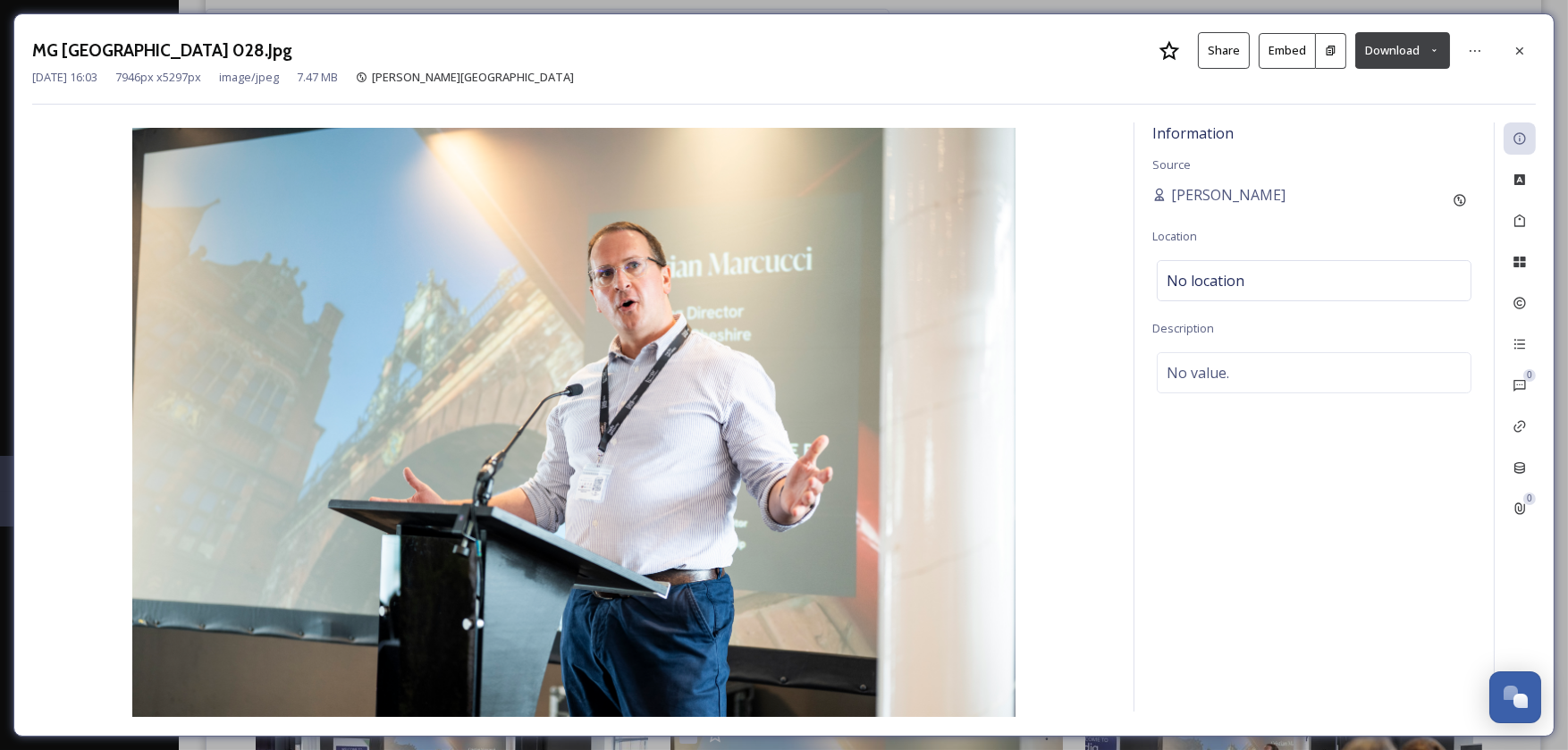
click at [1410, 50] on button "Download" at bounding box center [1402, 50] width 95 height 37
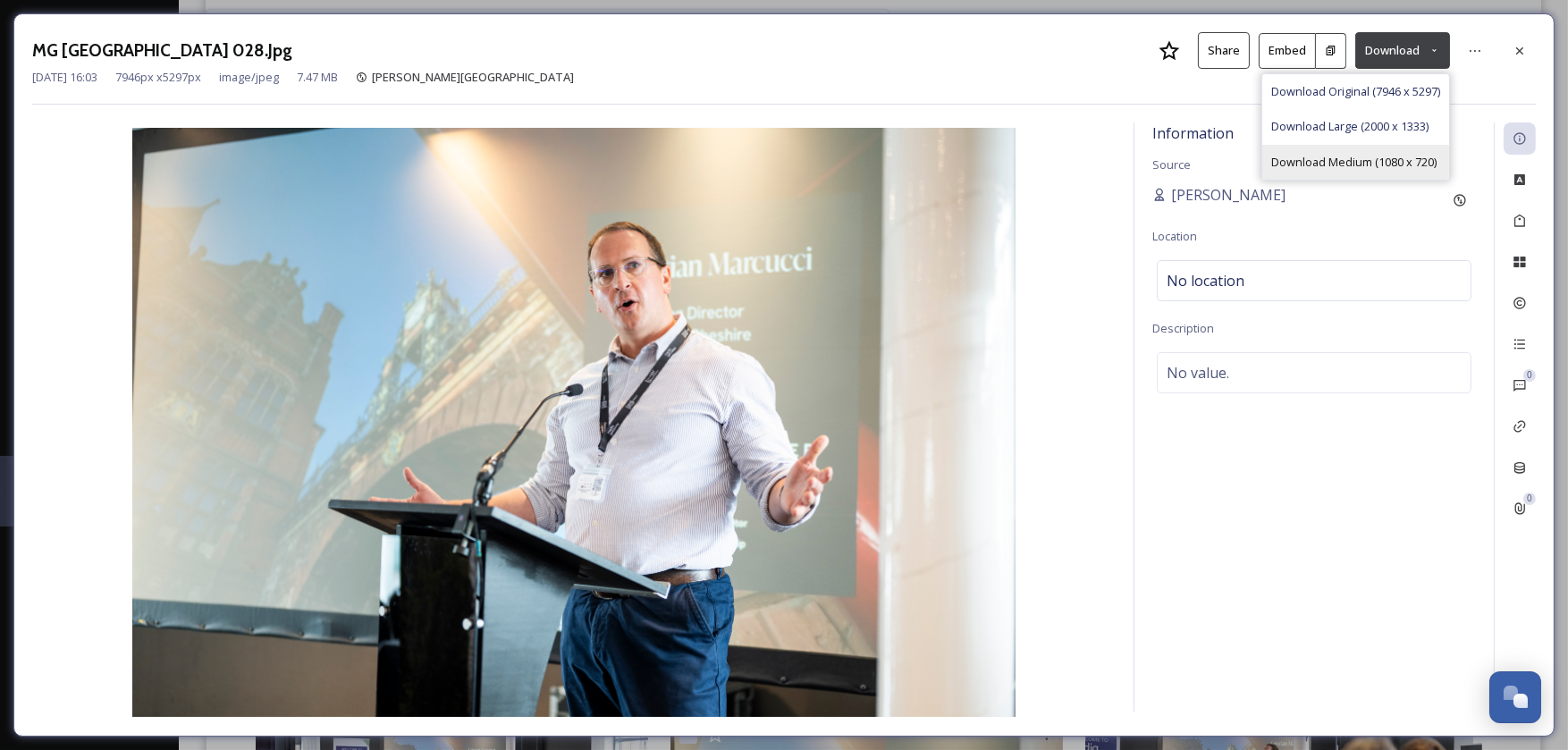
click at [1365, 159] on span "Download Medium (1080 x 720)" at bounding box center [1354, 162] width 166 height 17
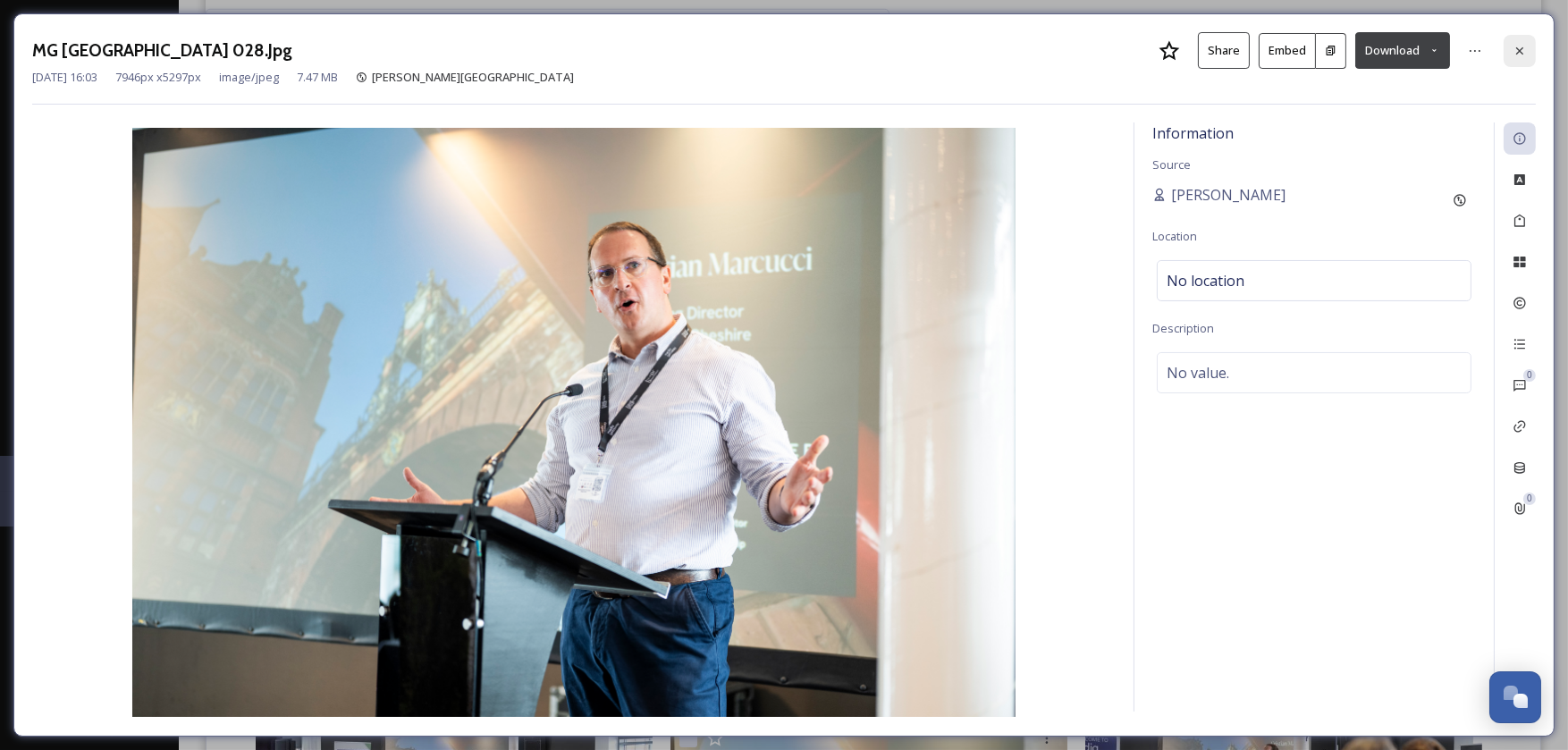
click at [1516, 48] on icon at bounding box center [1519, 51] width 14 height 14
